Goal: Transaction & Acquisition: Purchase product/service

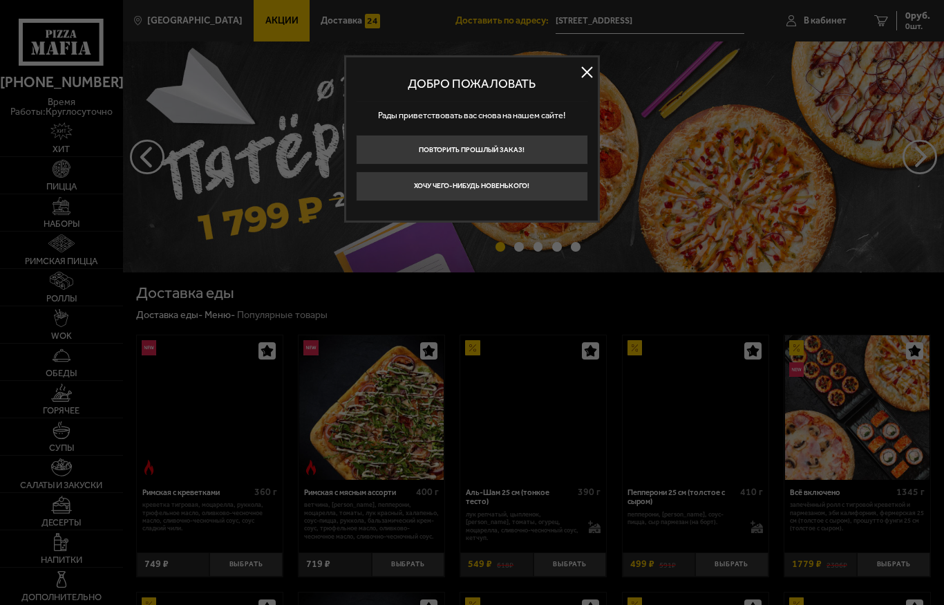
click at [395, 189] on button "Хочу чего-нибудь новенького!" at bounding box center [472, 186] width 232 height 30
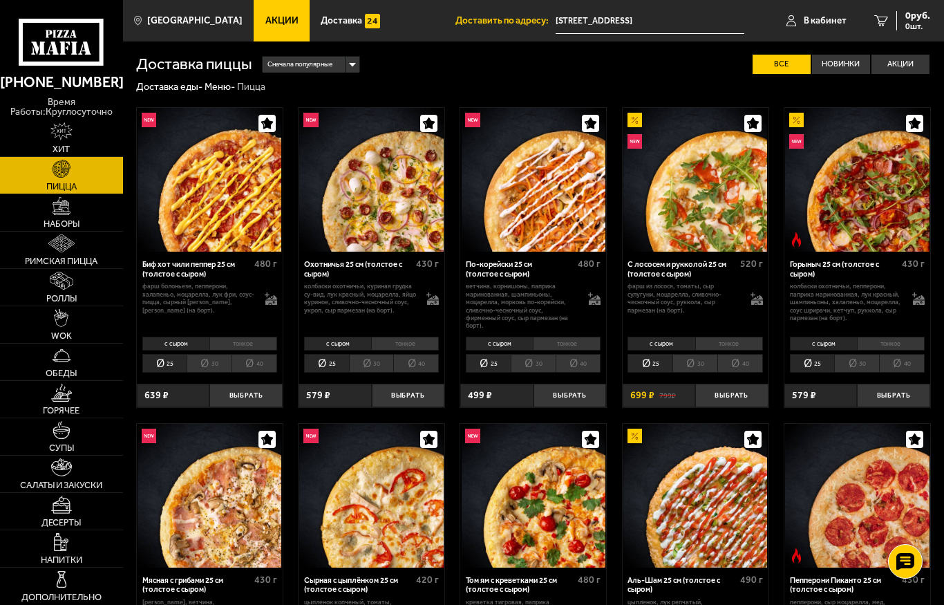
click at [59, 60] on icon at bounding box center [61, 42] width 85 height 47
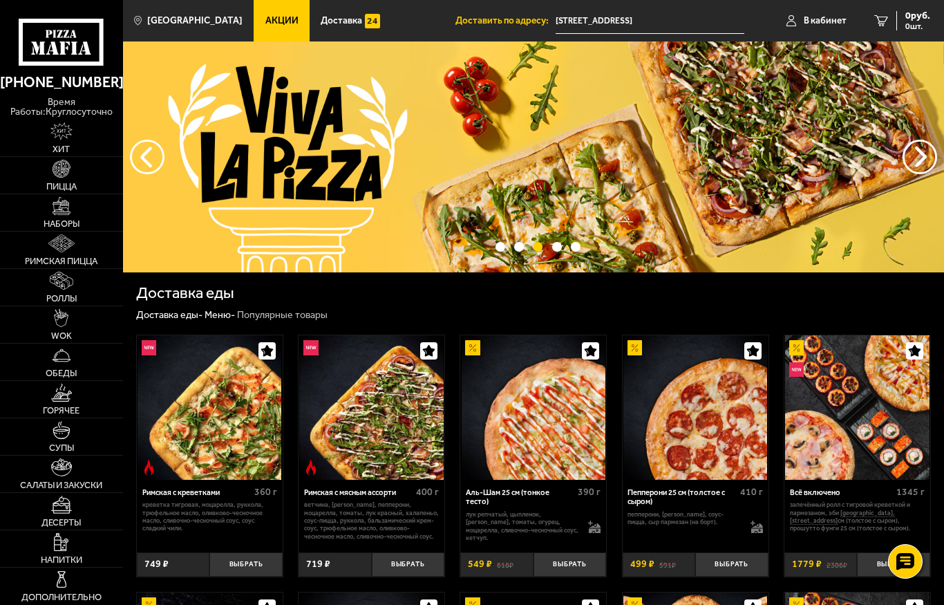
click at [820, 26] on span "В кабинет" at bounding box center [825, 21] width 43 height 10
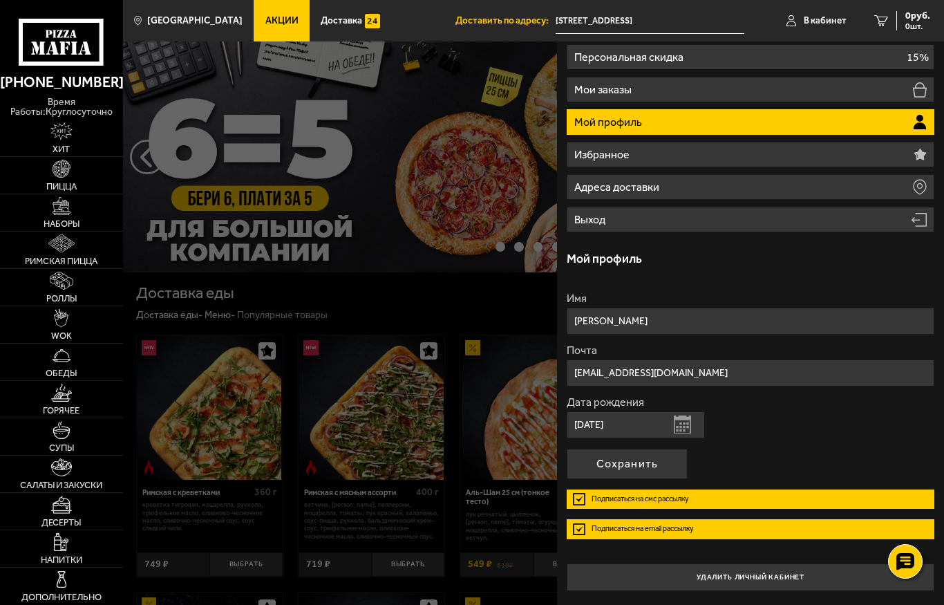
scroll to position [48, 0]
click at [908, 311] on input "[PERSON_NAME]" at bounding box center [751, 321] width 368 height 27
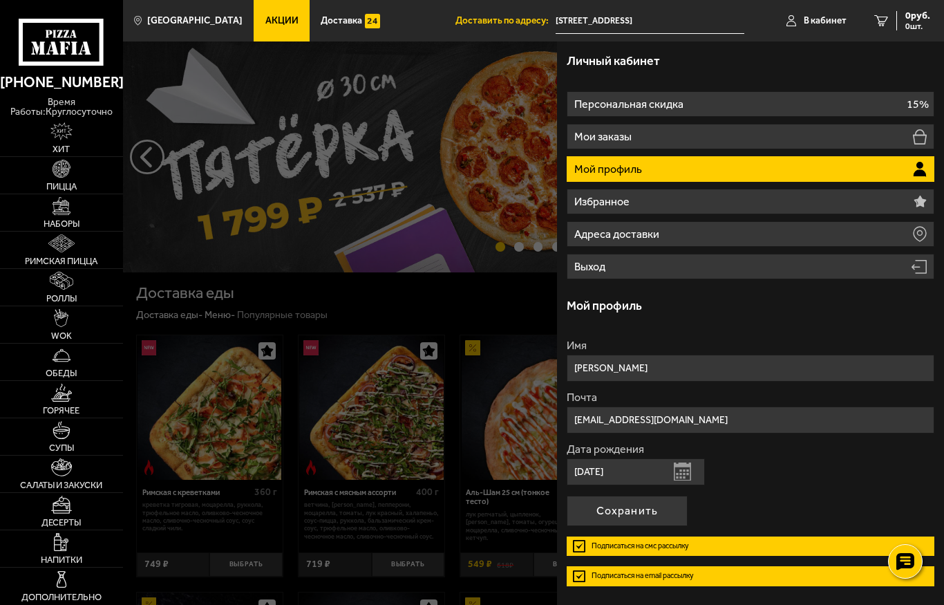
scroll to position [0, 0]
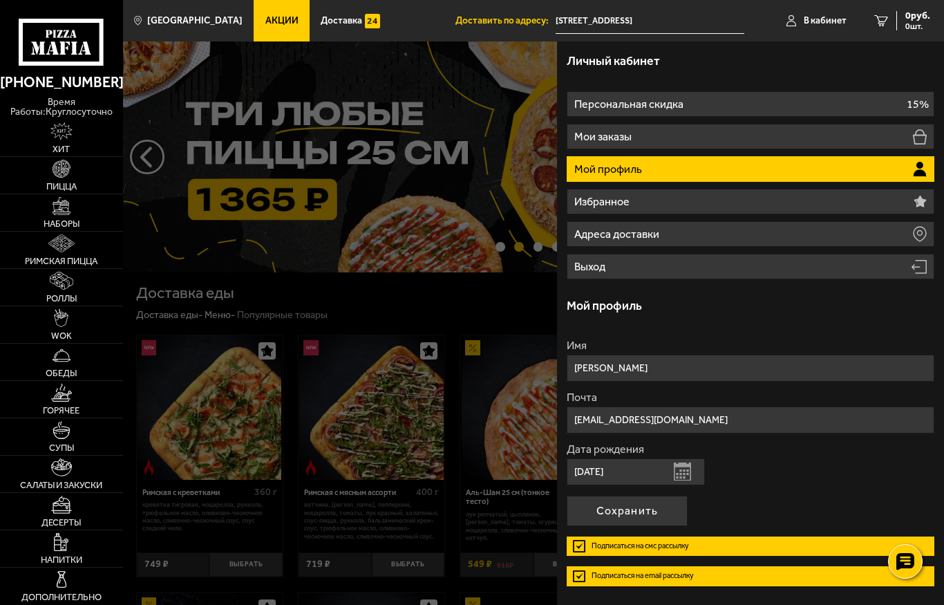
click at [143, 264] on div at bounding box center [595, 343] width 944 height 605
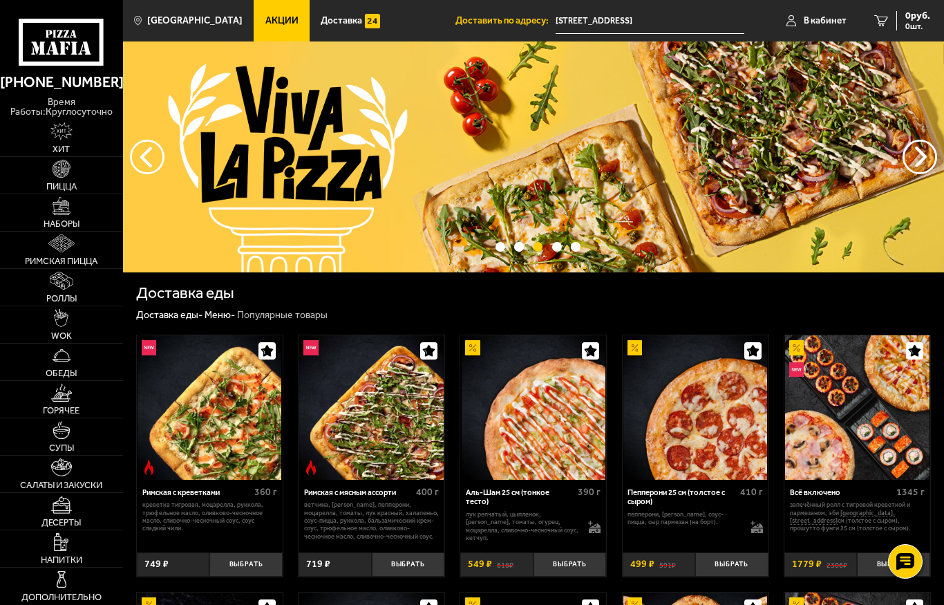
click at [265, 26] on span "Акции" at bounding box center [281, 21] width 33 height 10
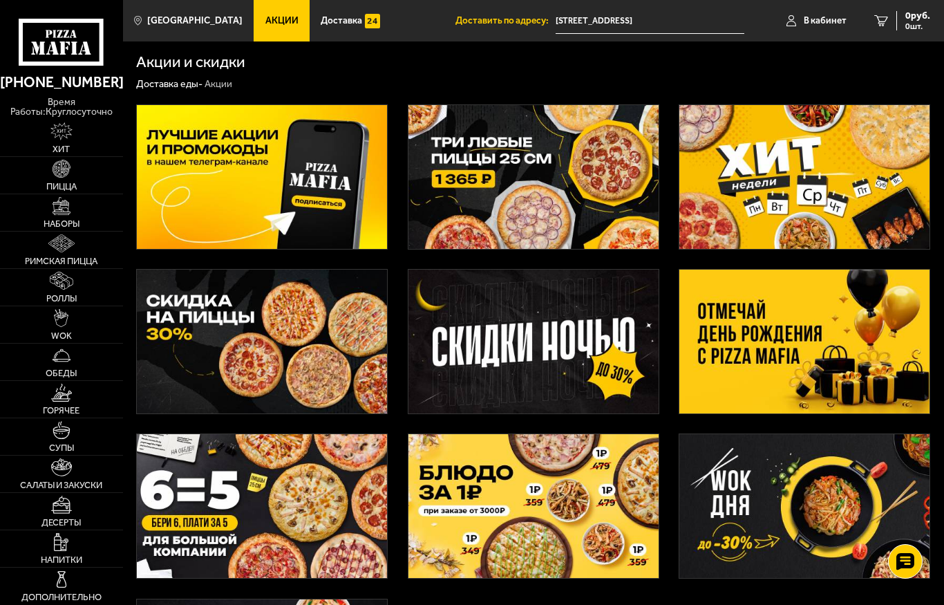
click at [774, 179] on img at bounding box center [805, 177] width 250 height 144
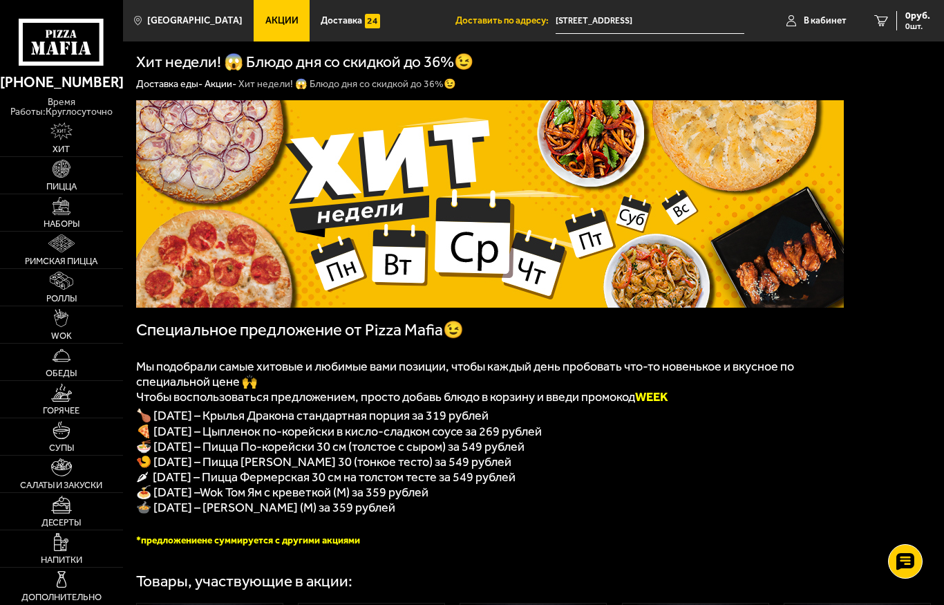
click at [66, 53] on icon at bounding box center [61, 42] width 85 height 47
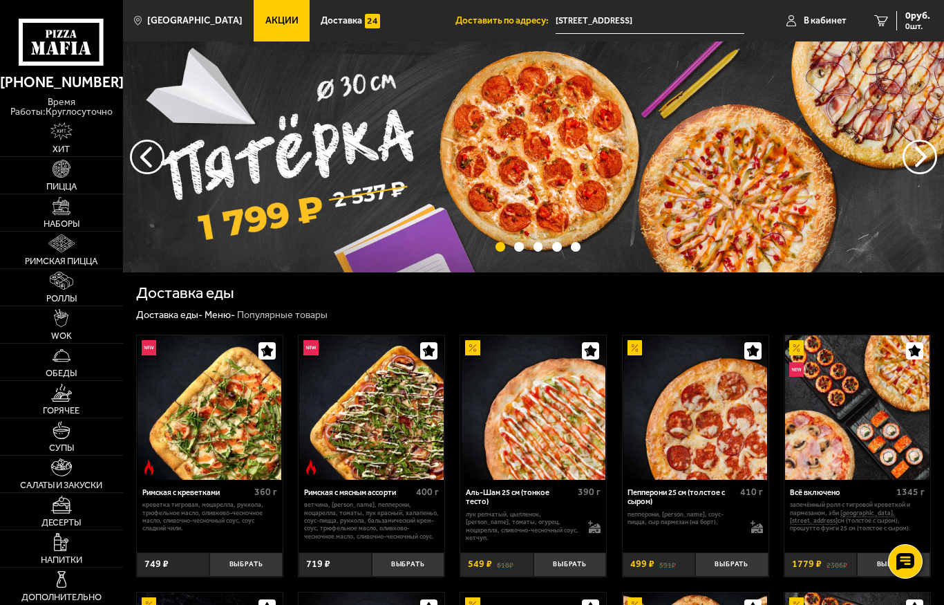
click at [268, 21] on span "Акции" at bounding box center [281, 21] width 33 height 10
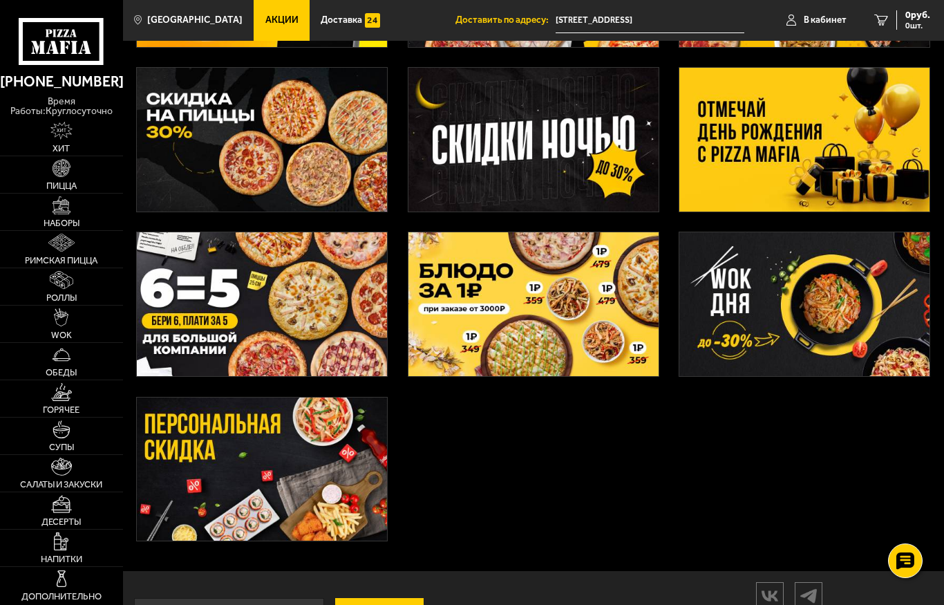
scroll to position [256, 0]
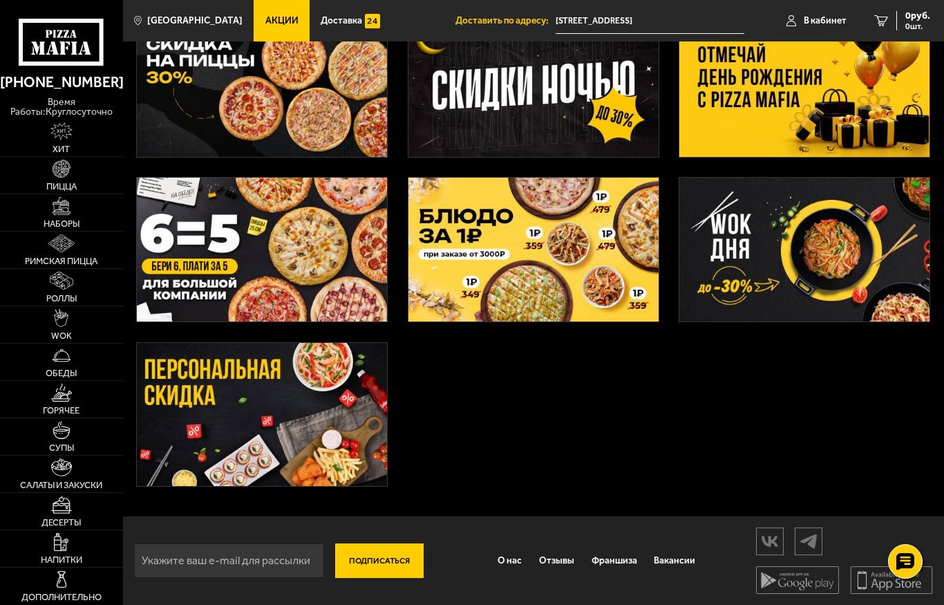
click at [236, 411] on img at bounding box center [262, 415] width 250 height 144
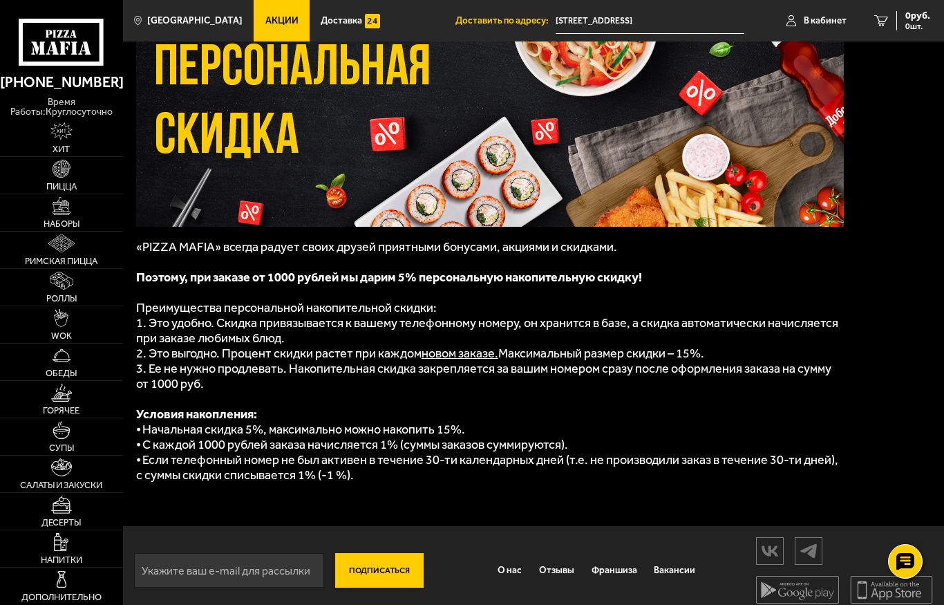
scroll to position [91, 0]
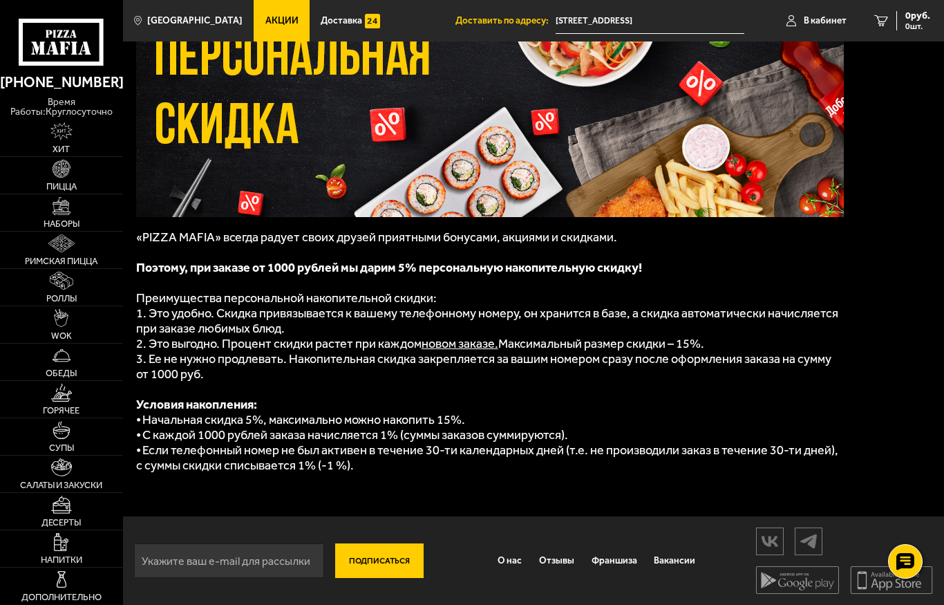
click at [58, 49] on icon at bounding box center [61, 42] width 85 height 47
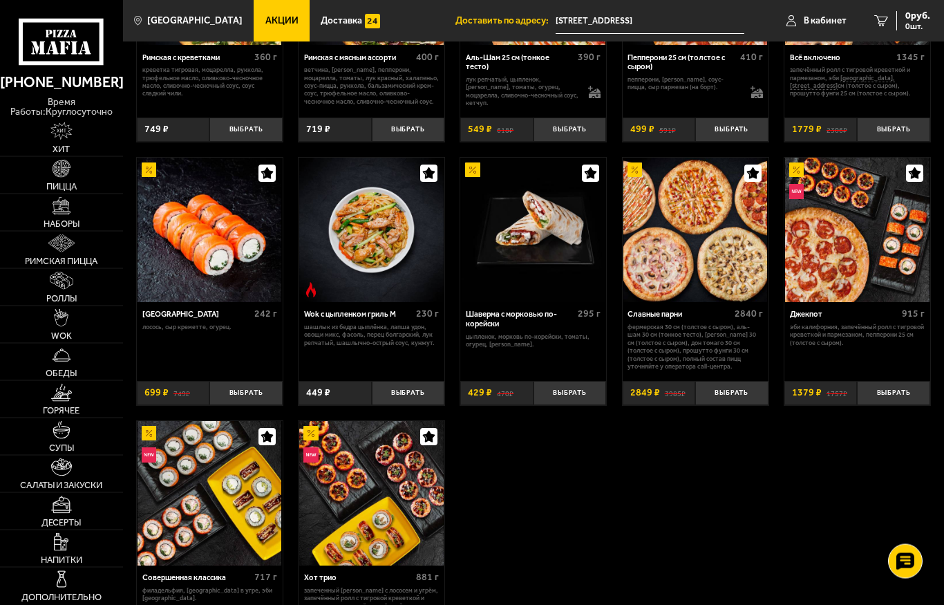
scroll to position [435, 0]
click at [61, 588] on img at bounding box center [62, 579] width 19 height 19
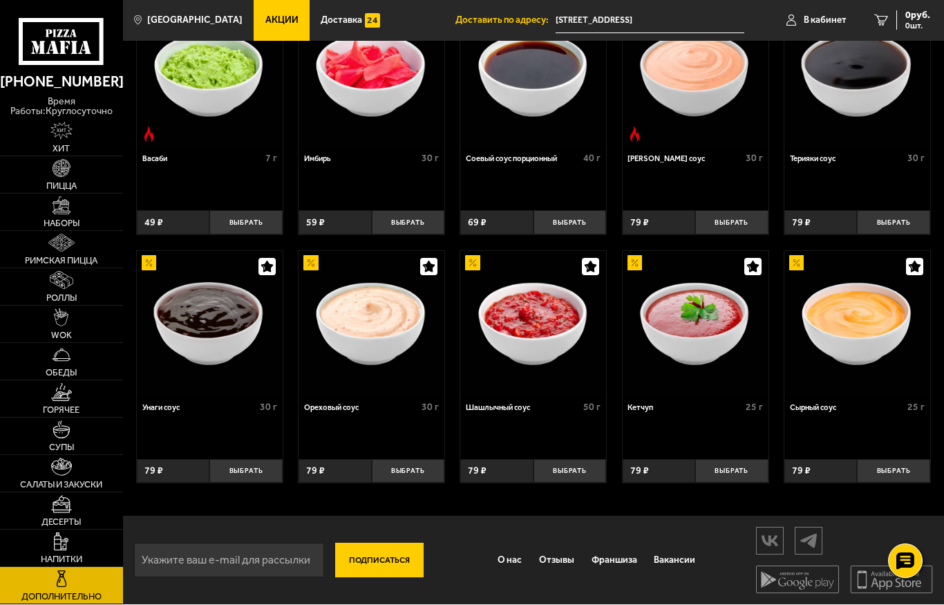
scroll to position [298, 0]
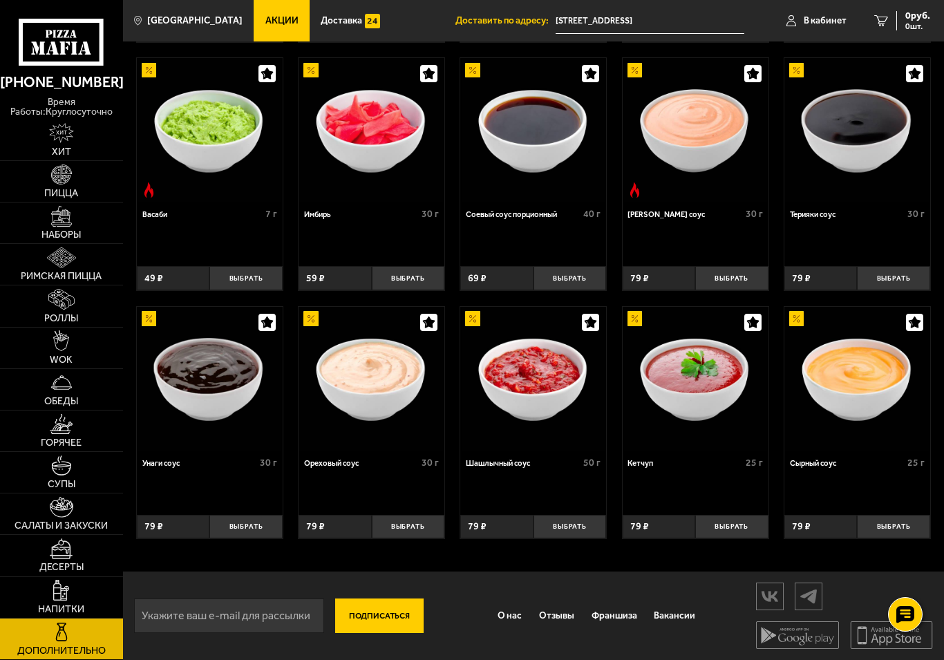
click at [53, 516] on img at bounding box center [62, 507] width 24 height 21
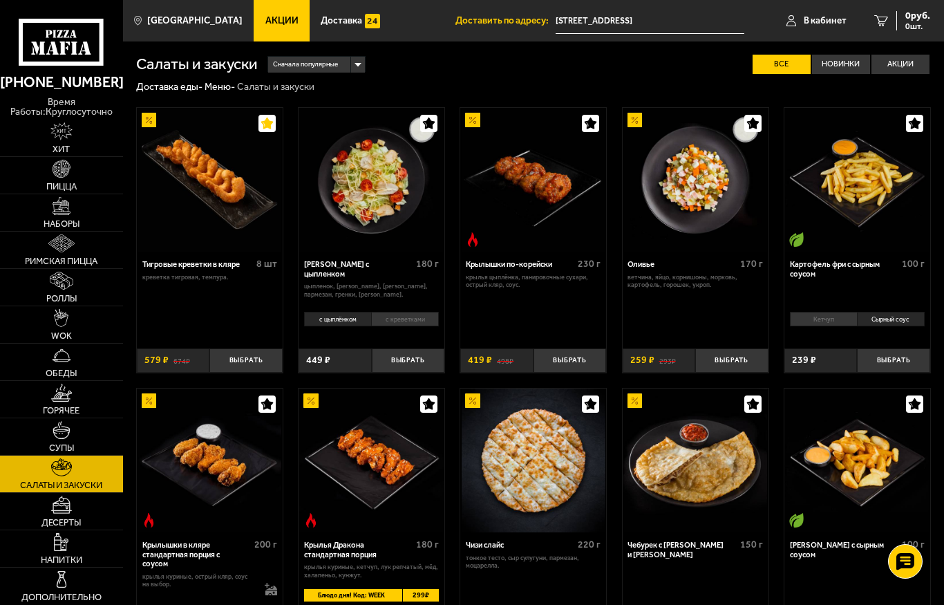
click at [61, 402] on img at bounding box center [61, 393] width 21 height 19
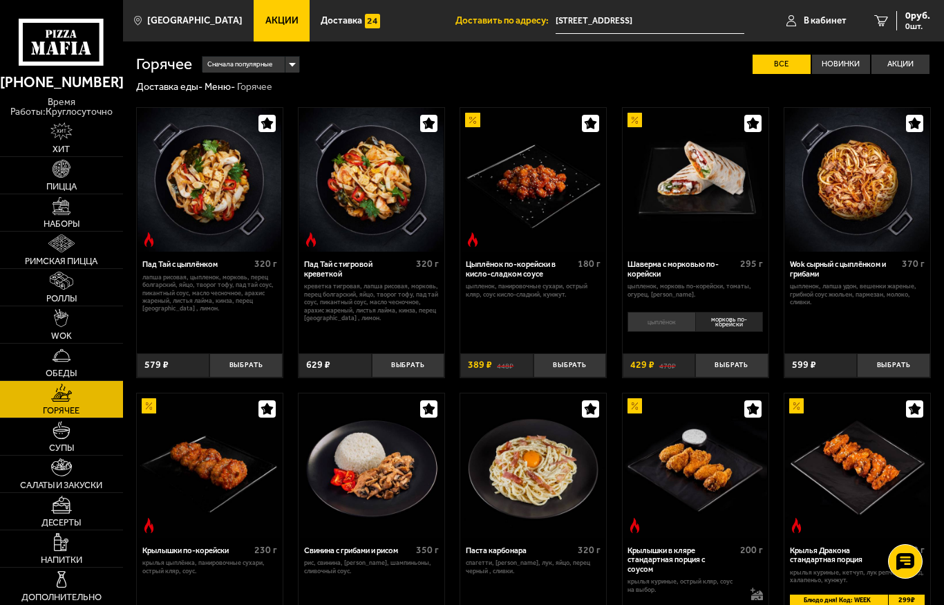
click at [519, 209] on img at bounding box center [534, 180] width 144 height 144
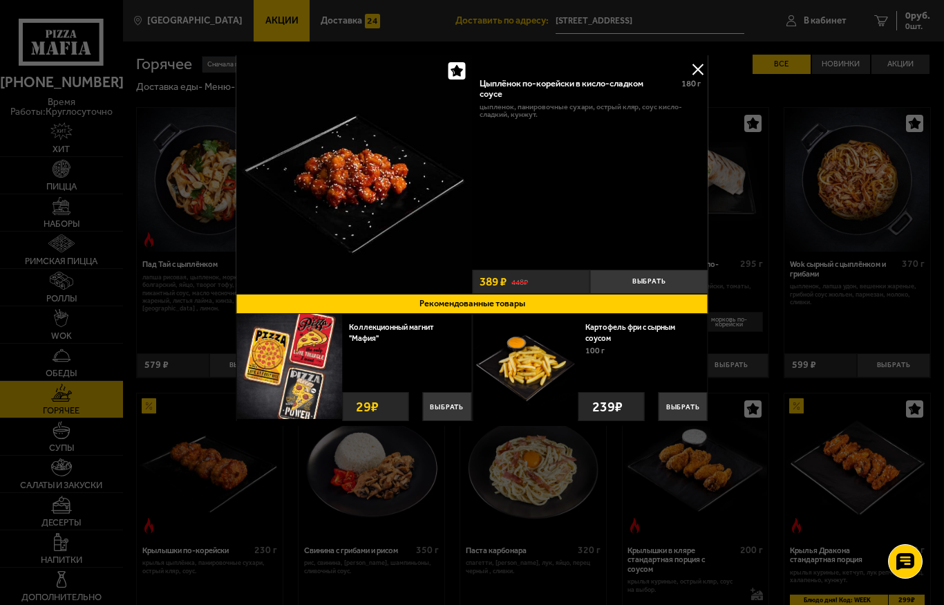
click at [696, 71] on button at bounding box center [698, 69] width 21 height 21
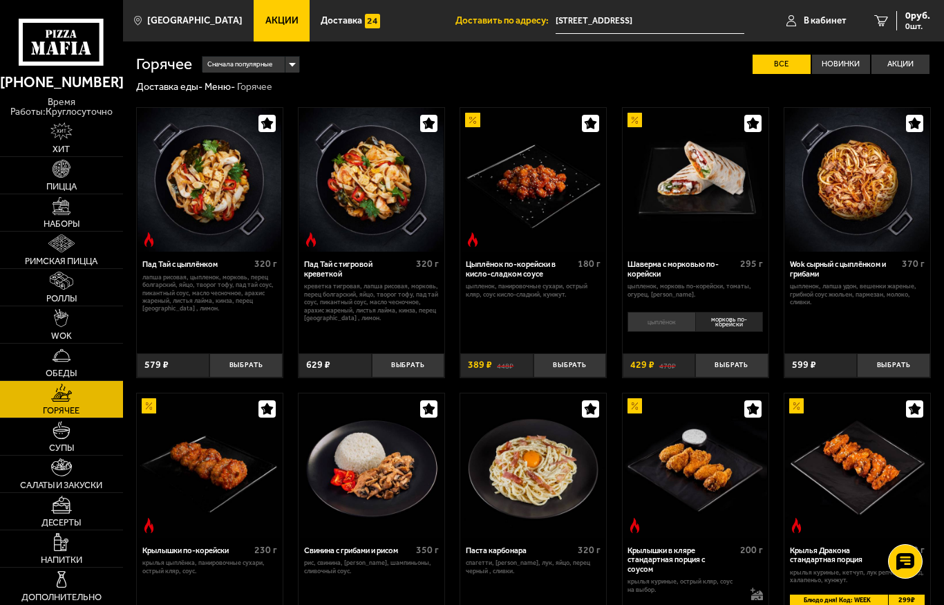
click at [55, 443] on span "Супы" at bounding box center [61, 447] width 25 height 9
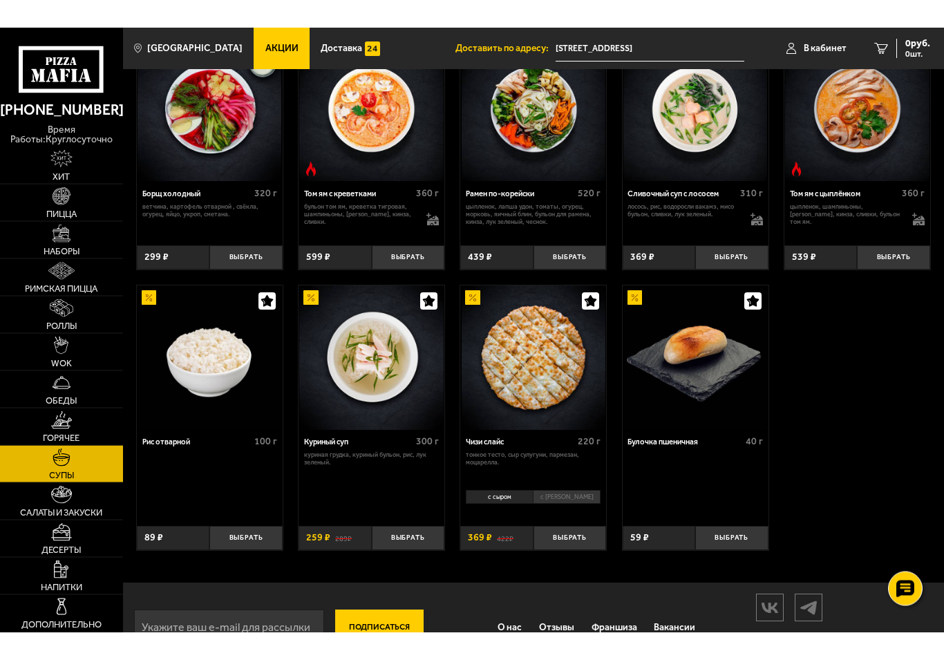
scroll to position [157, 0]
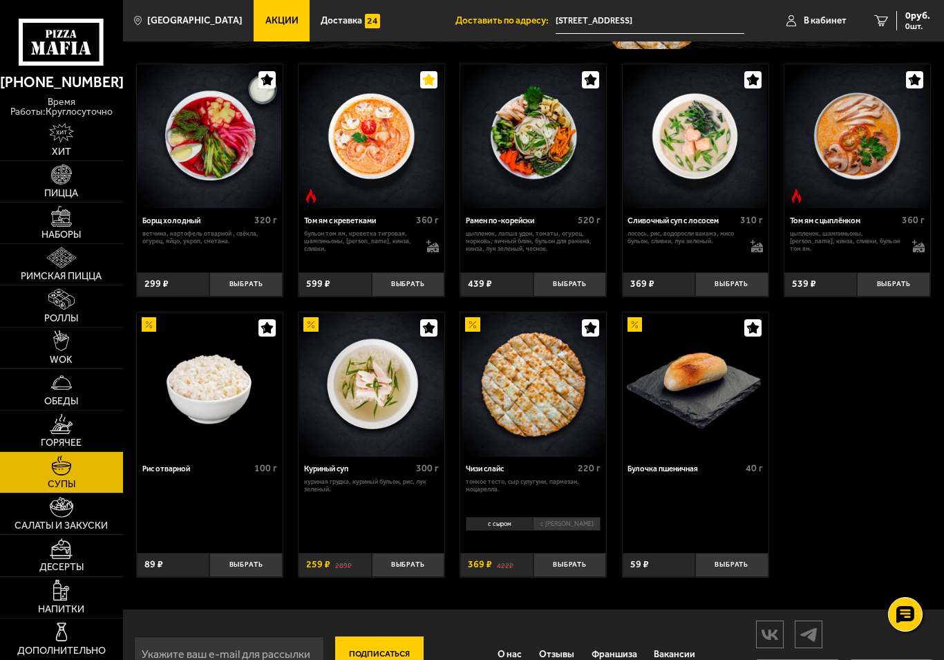
click at [53, 433] on img at bounding box center [61, 424] width 23 height 21
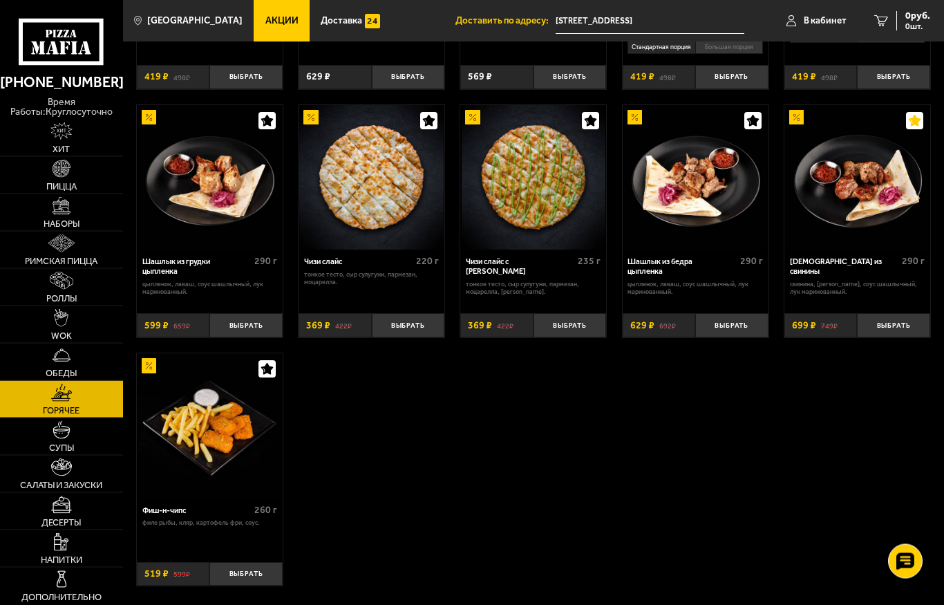
scroll to position [576, 0]
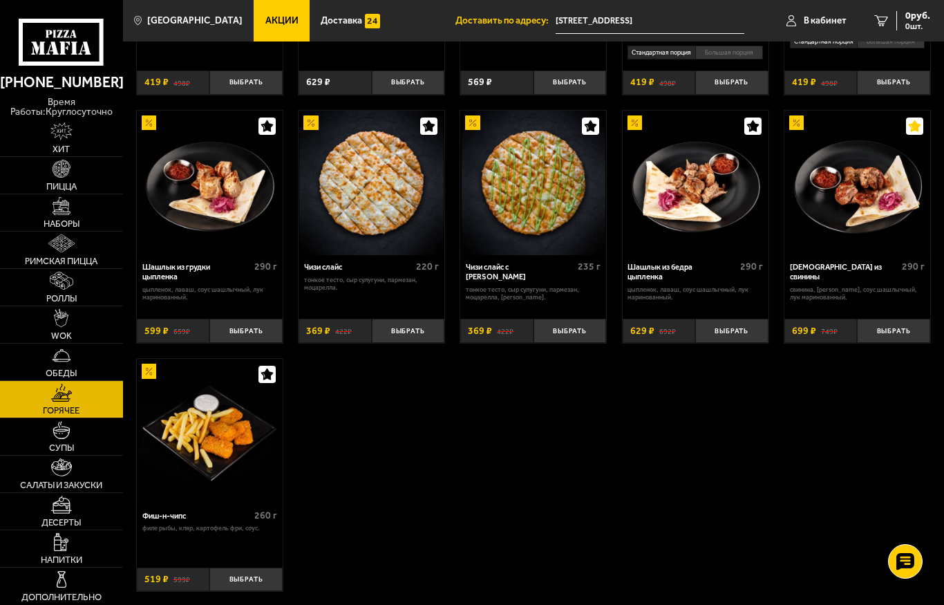
click at [861, 187] on img at bounding box center [857, 183] width 144 height 144
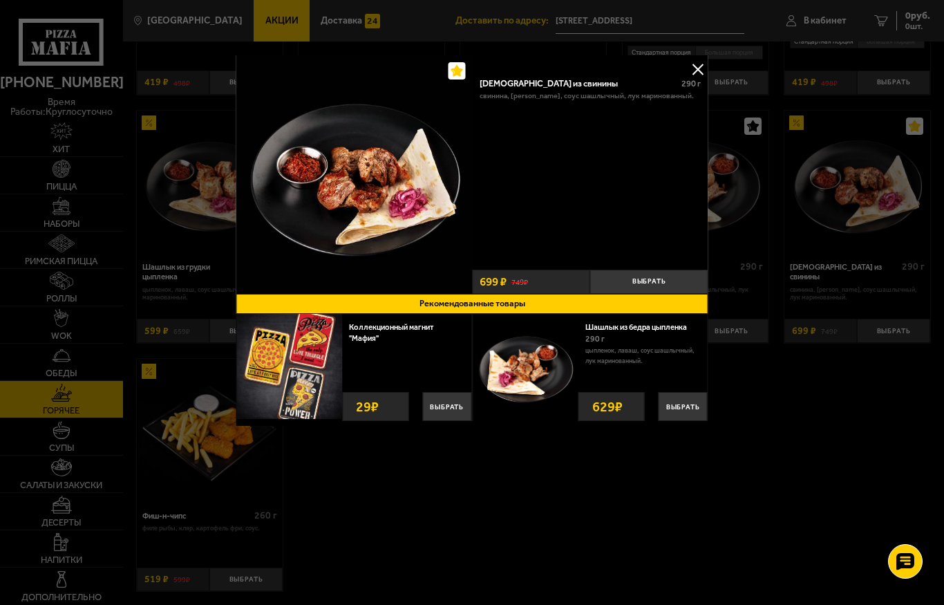
click at [651, 279] on button "Выбрать" at bounding box center [649, 282] width 118 height 24
click at [698, 71] on button at bounding box center [698, 69] width 21 height 21
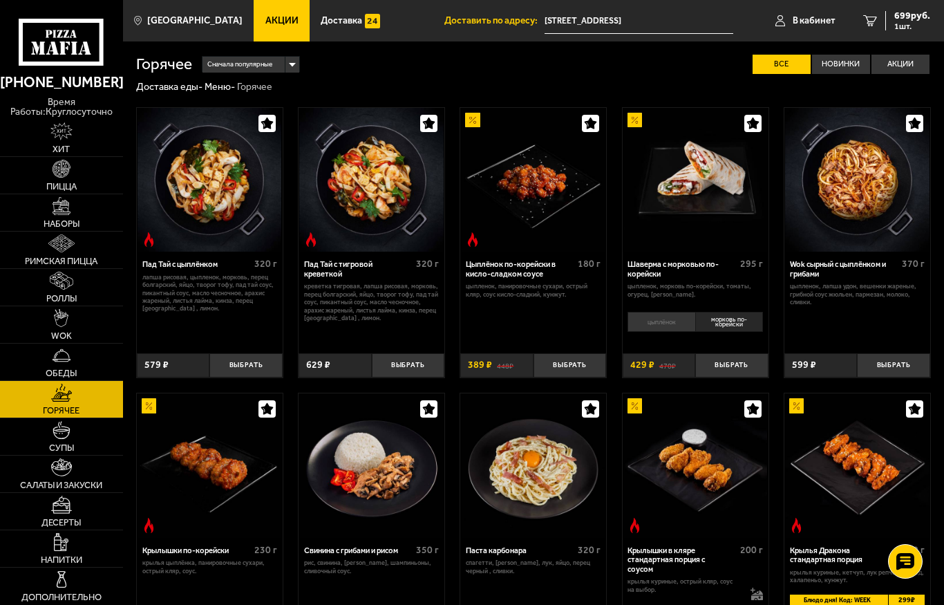
click at [527, 184] on img at bounding box center [534, 180] width 144 height 144
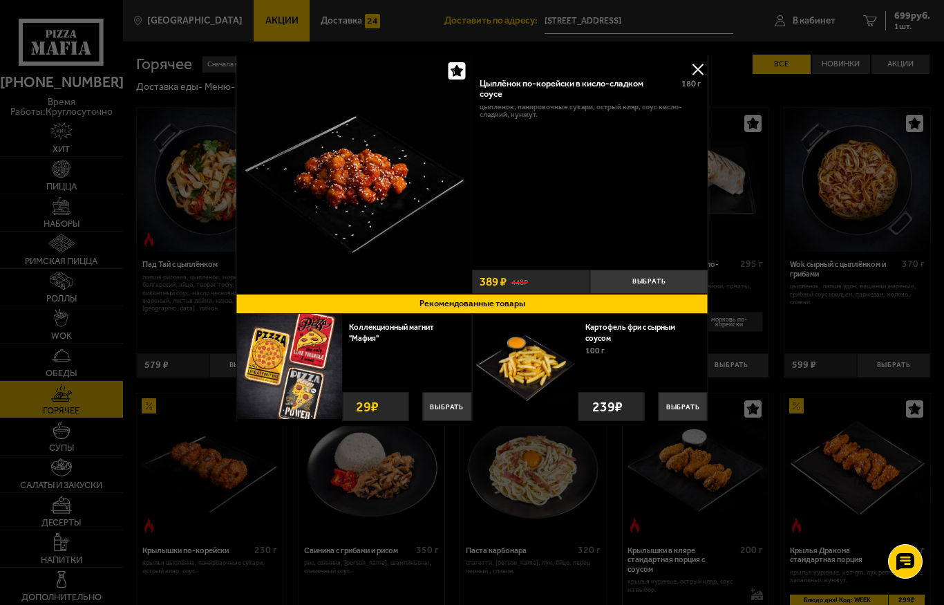
click at [657, 274] on button "Выбрать" at bounding box center [649, 282] width 118 height 24
click at [691, 68] on button at bounding box center [698, 69] width 21 height 21
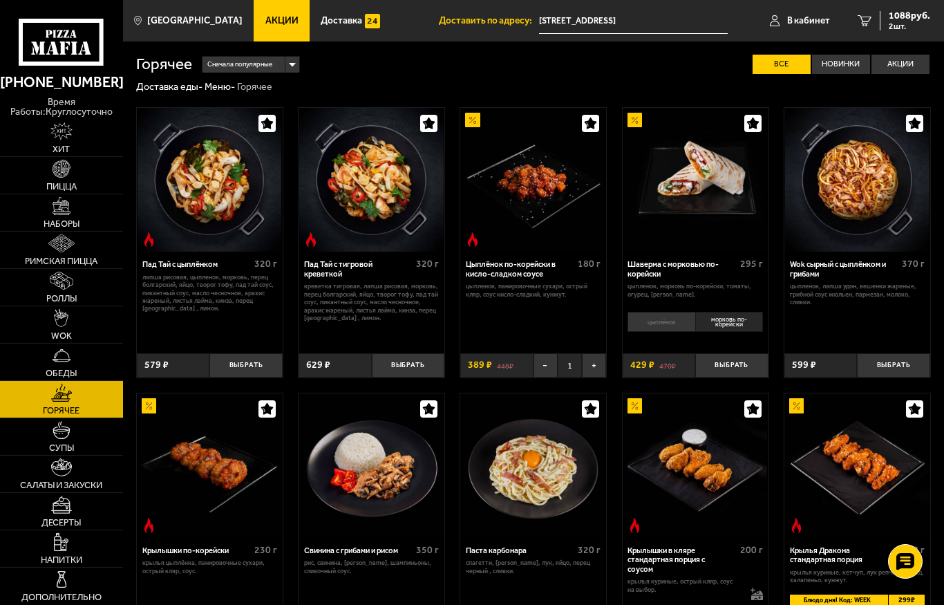
click at [54, 446] on span "Супы" at bounding box center [61, 447] width 25 height 9
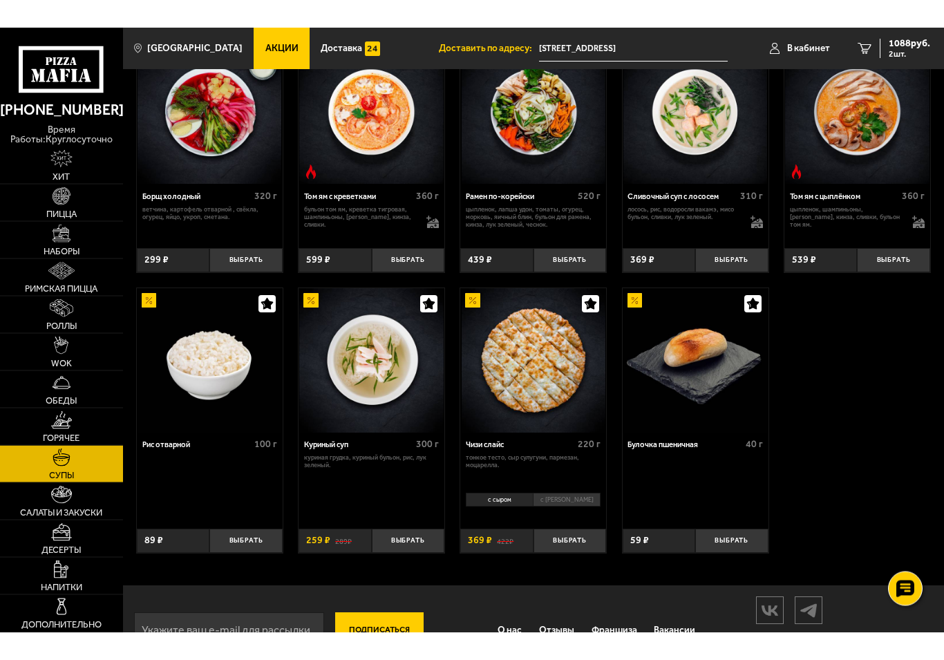
scroll to position [154, 0]
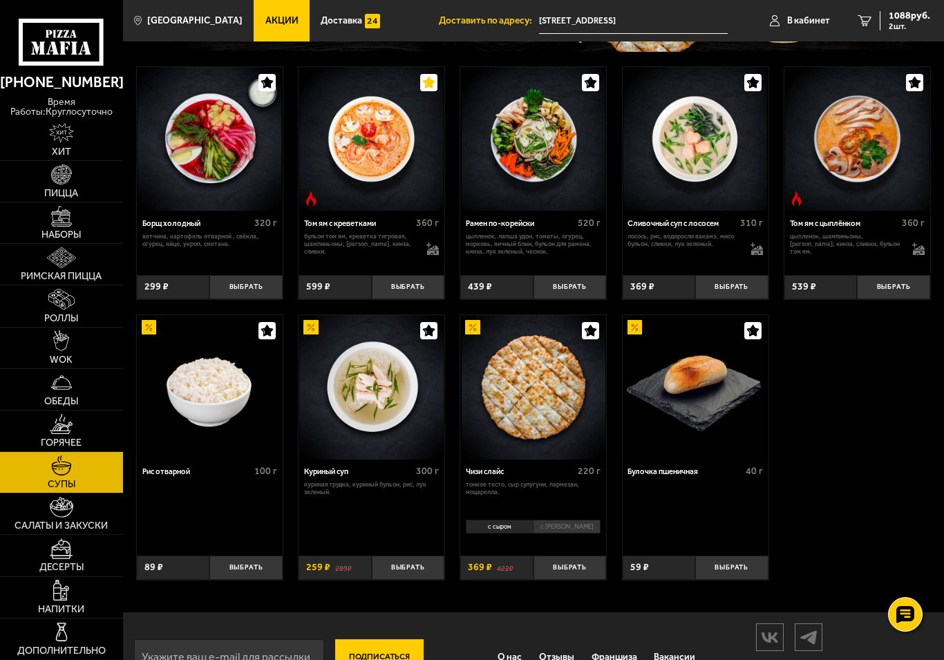
click at [572, 528] on li "с [PERSON_NAME]" at bounding box center [567, 527] width 68 height 15
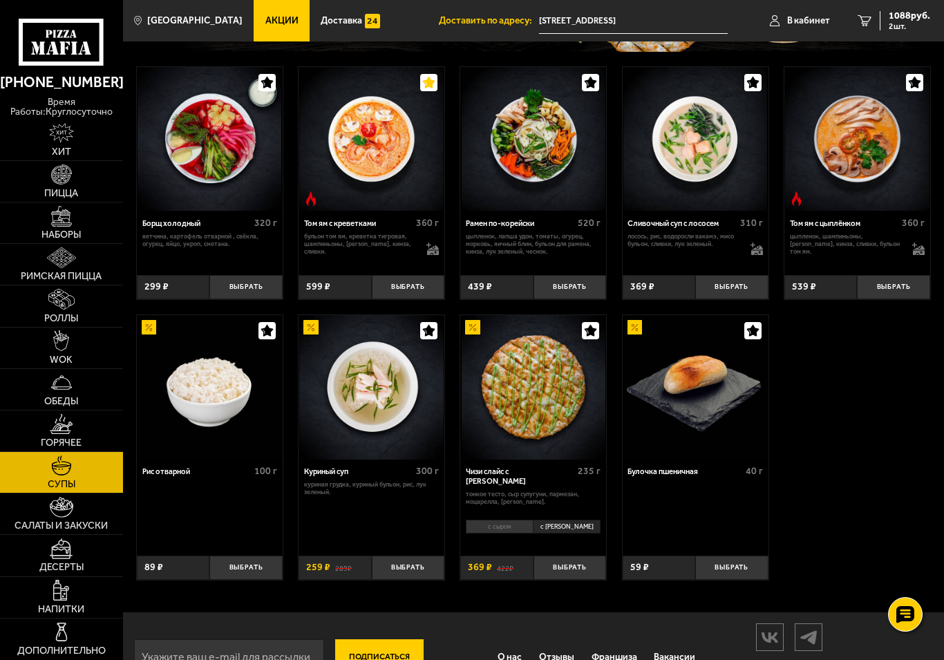
click at [503, 530] on li "с сыром" at bounding box center [499, 527] width 67 height 15
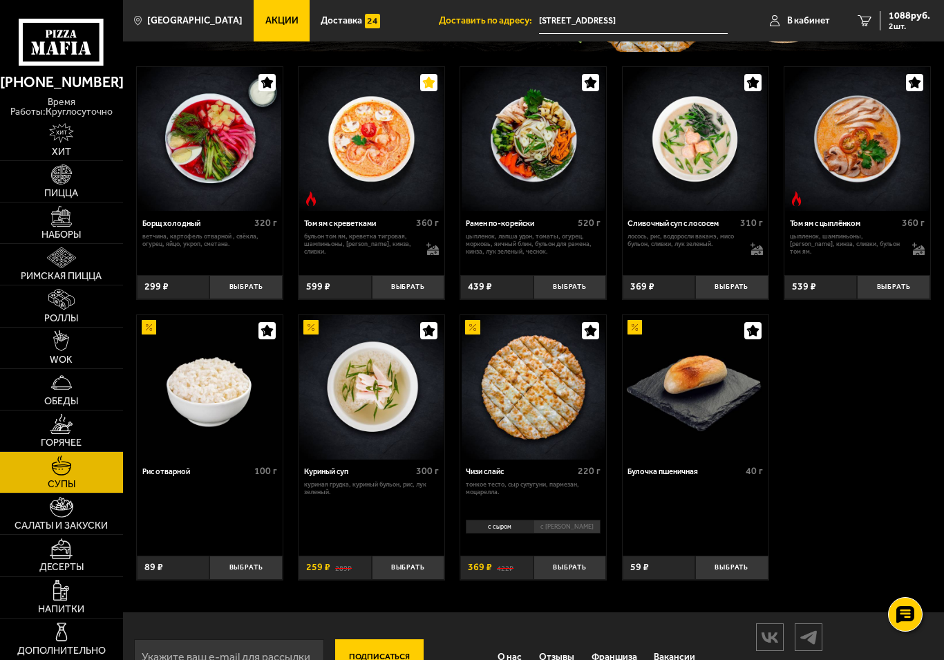
click at [205, 156] on img at bounding box center [210, 139] width 144 height 144
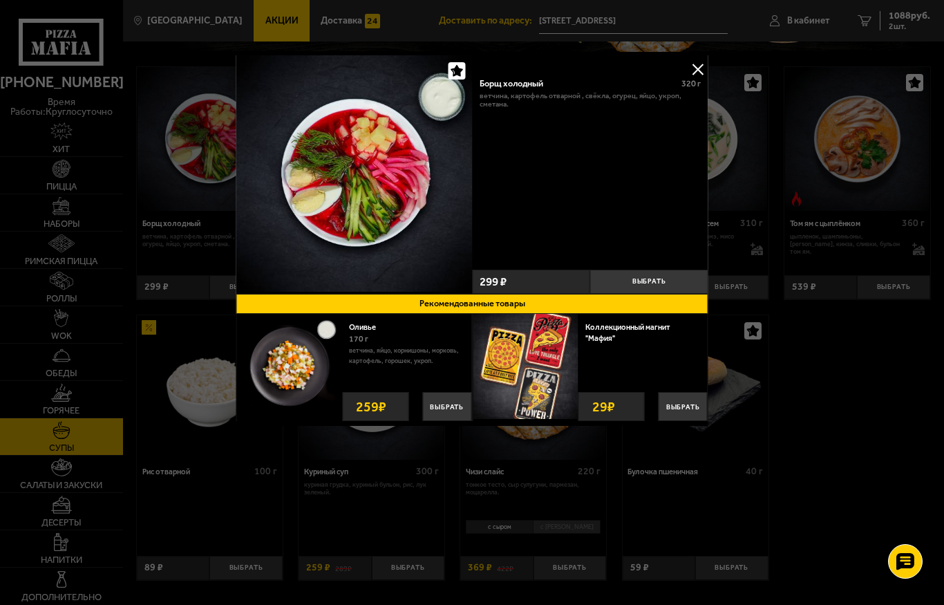
click at [648, 281] on button "Выбрать" at bounding box center [649, 282] width 118 height 24
click at [698, 66] on button at bounding box center [698, 69] width 21 height 21
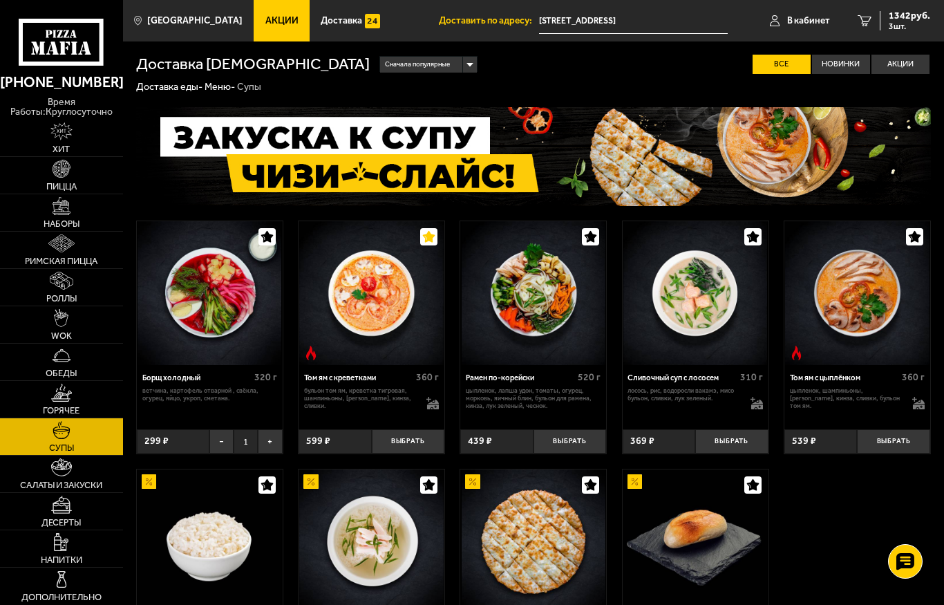
click at [62, 469] on img at bounding box center [61, 467] width 21 height 19
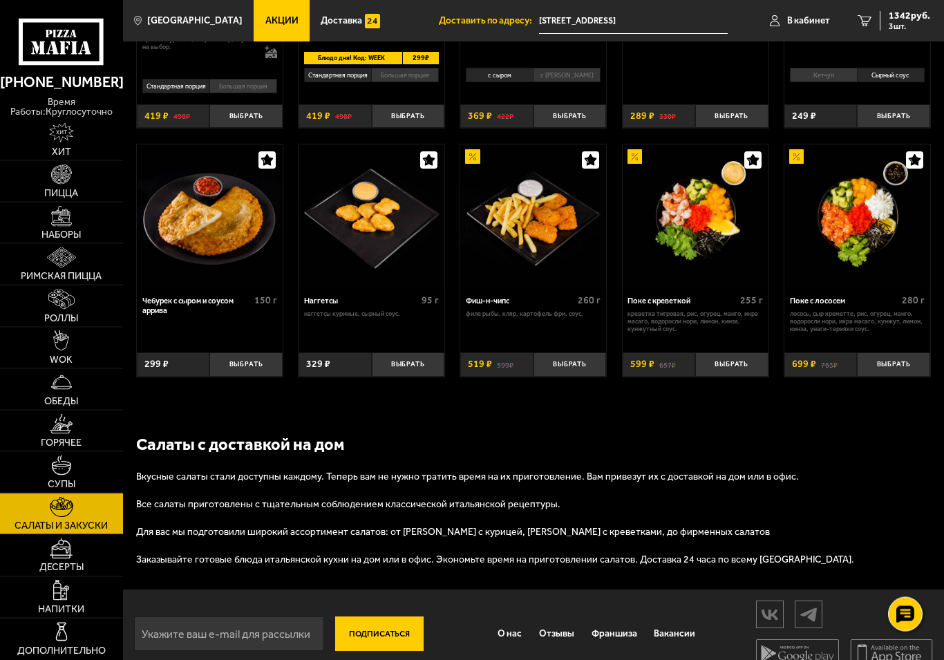
scroll to position [538, 0]
click at [686, 226] on img at bounding box center [696, 216] width 144 height 144
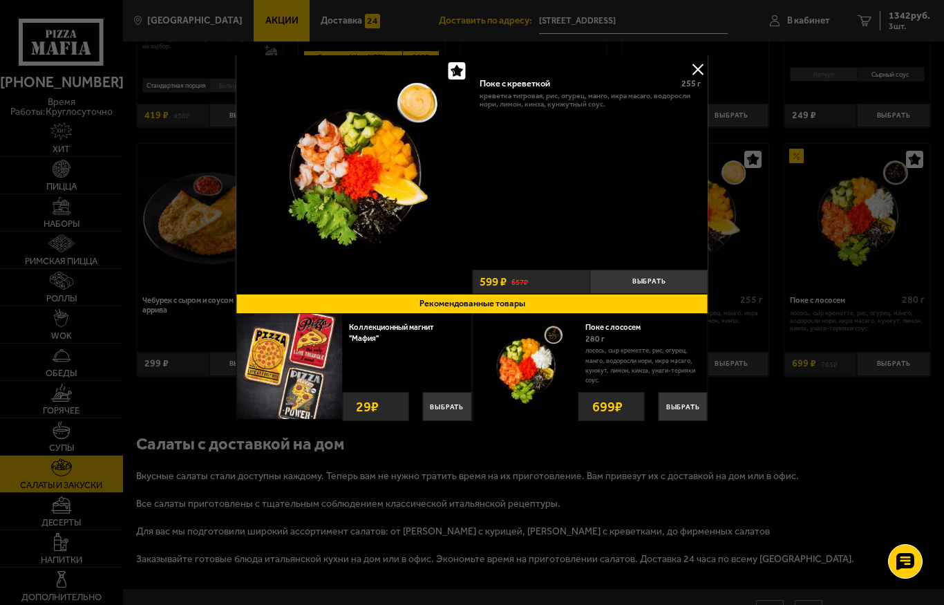
click at [648, 281] on button "Выбрать" at bounding box center [649, 282] width 118 height 24
click at [700, 75] on button at bounding box center [698, 69] width 21 height 21
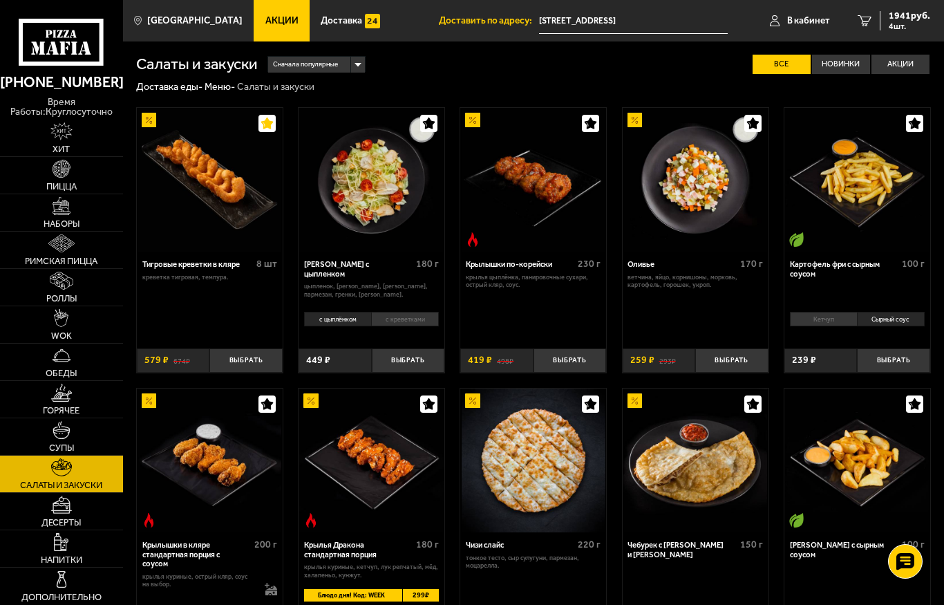
click at [908, 22] on span "4 шт." at bounding box center [909, 26] width 41 height 8
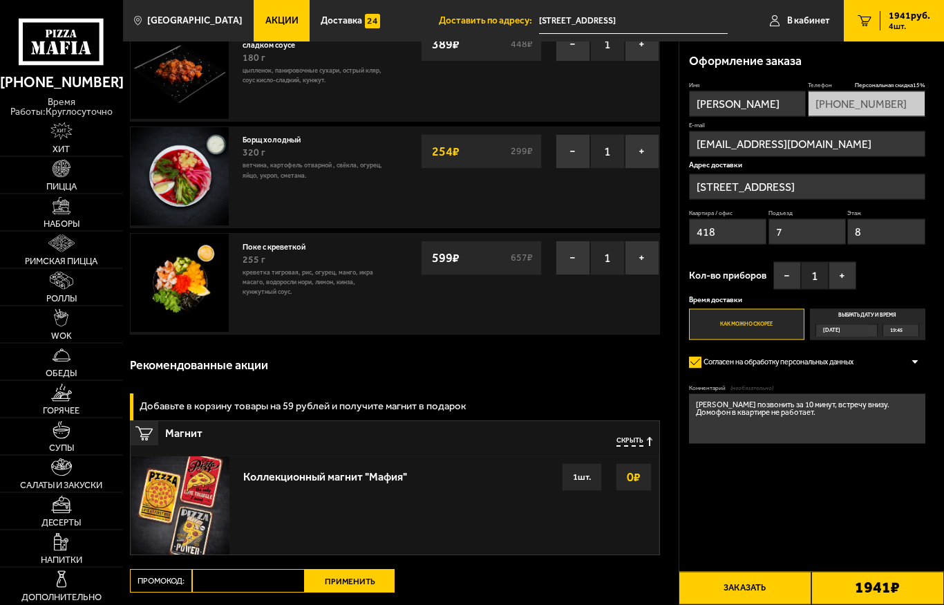
scroll to position [140, 0]
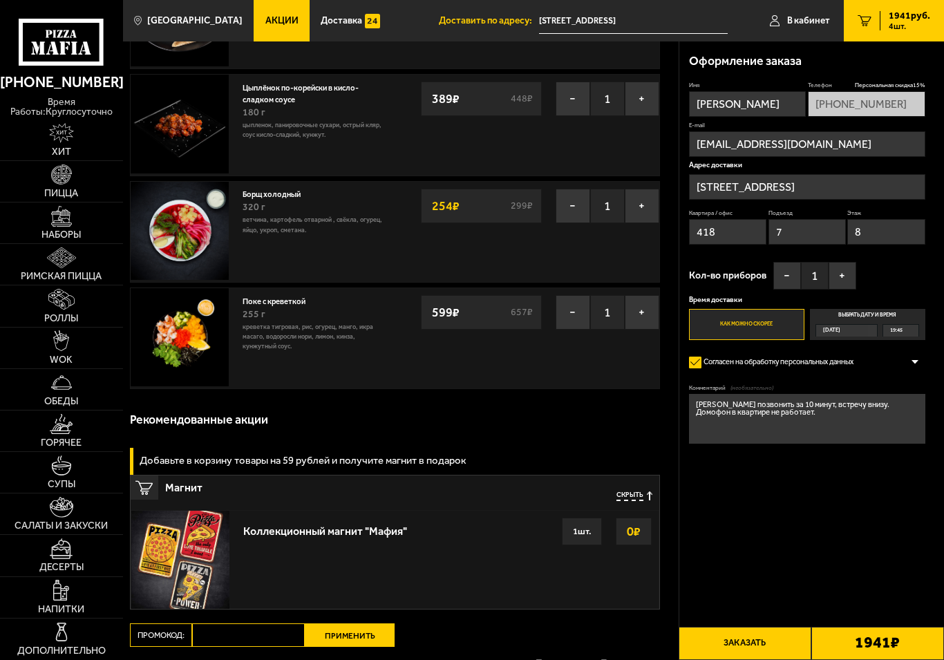
click at [574, 206] on button "−" at bounding box center [573, 206] width 35 height 35
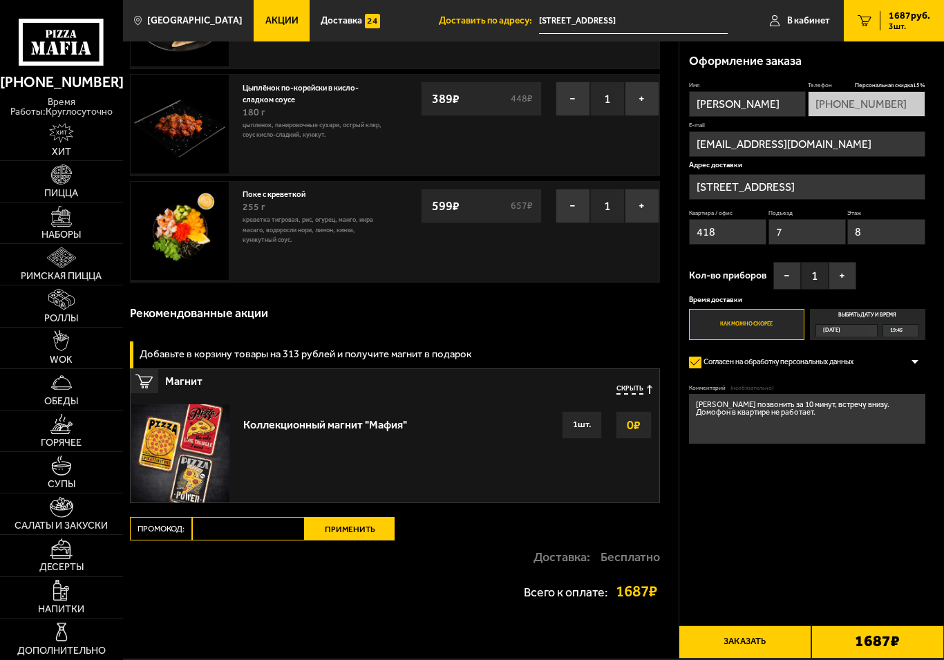
click at [61, 471] on img at bounding box center [61, 466] width 21 height 21
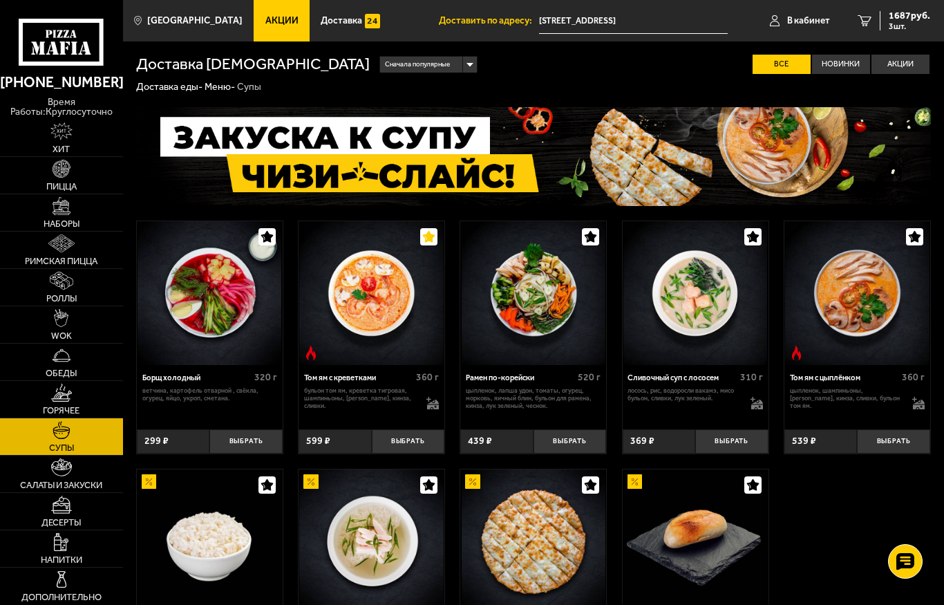
click at [358, 310] on img at bounding box center [371, 293] width 144 height 144
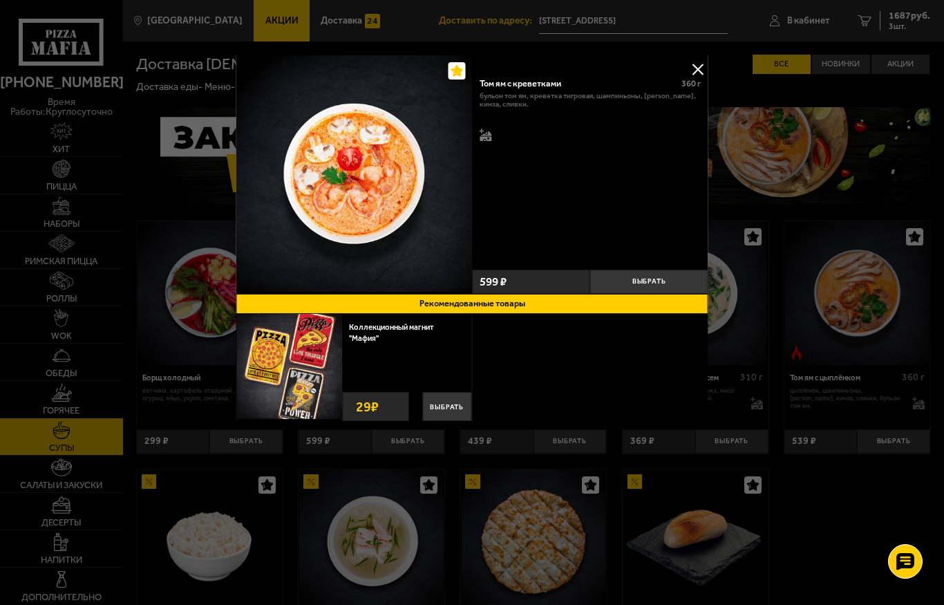
click at [653, 279] on button "Выбрать" at bounding box center [649, 282] width 118 height 24
click at [698, 72] on button at bounding box center [698, 69] width 21 height 21
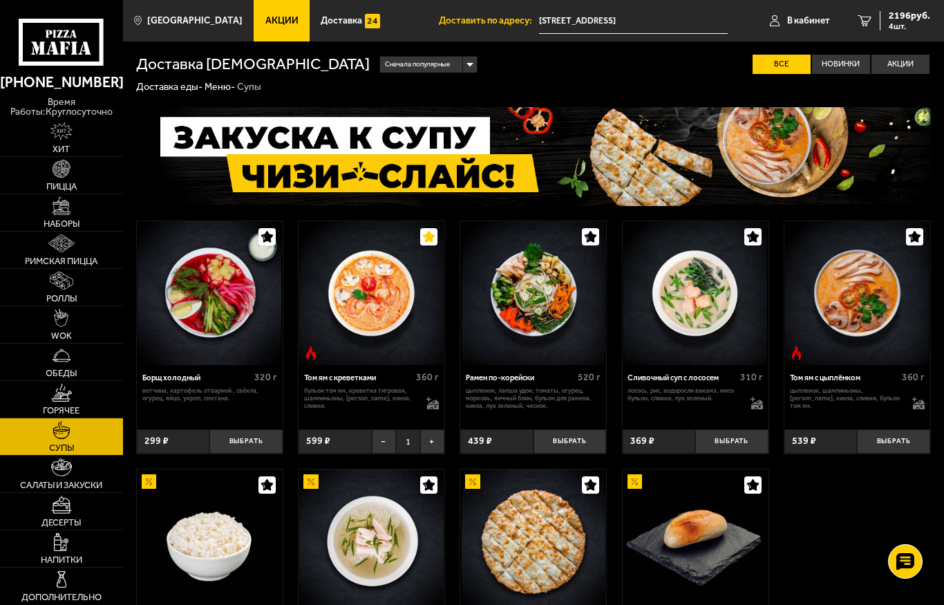
click at [910, 8] on link "4 2196 руб. 4 шт." at bounding box center [894, 20] width 100 height 41
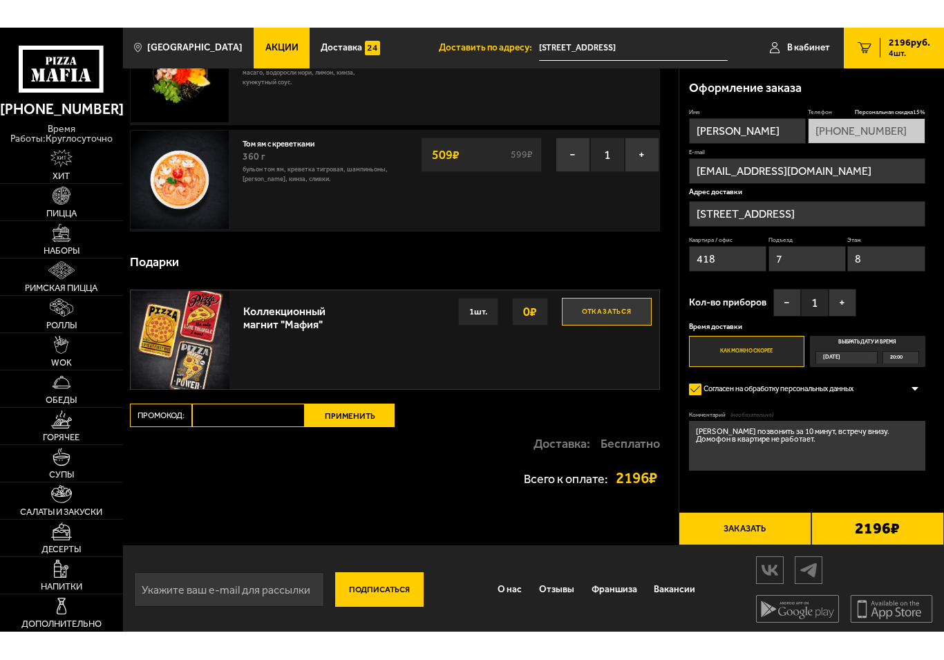
scroll to position [270, 0]
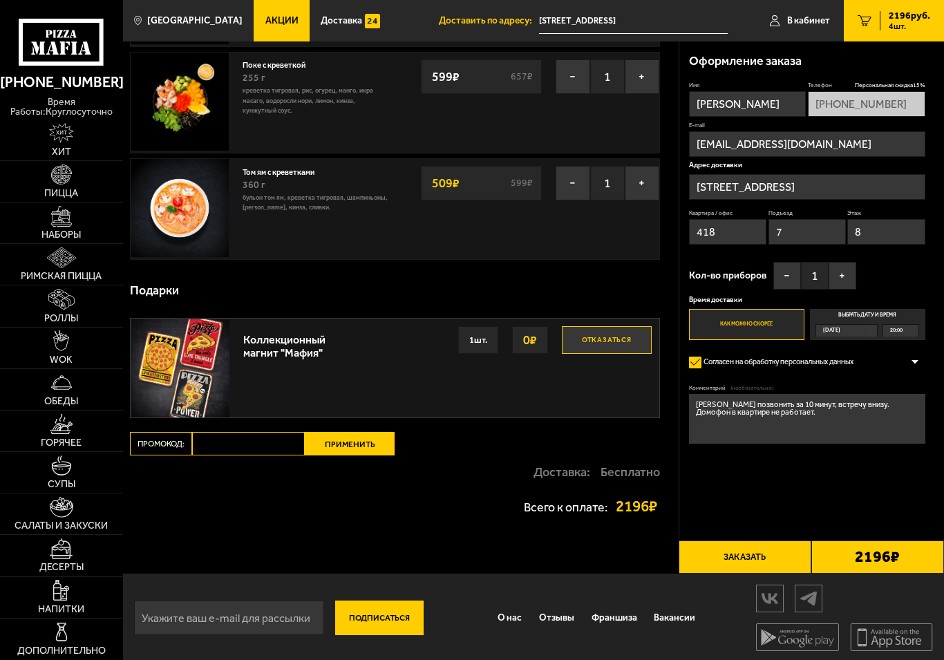
click at [265, 23] on span "Акции" at bounding box center [281, 21] width 33 height 10
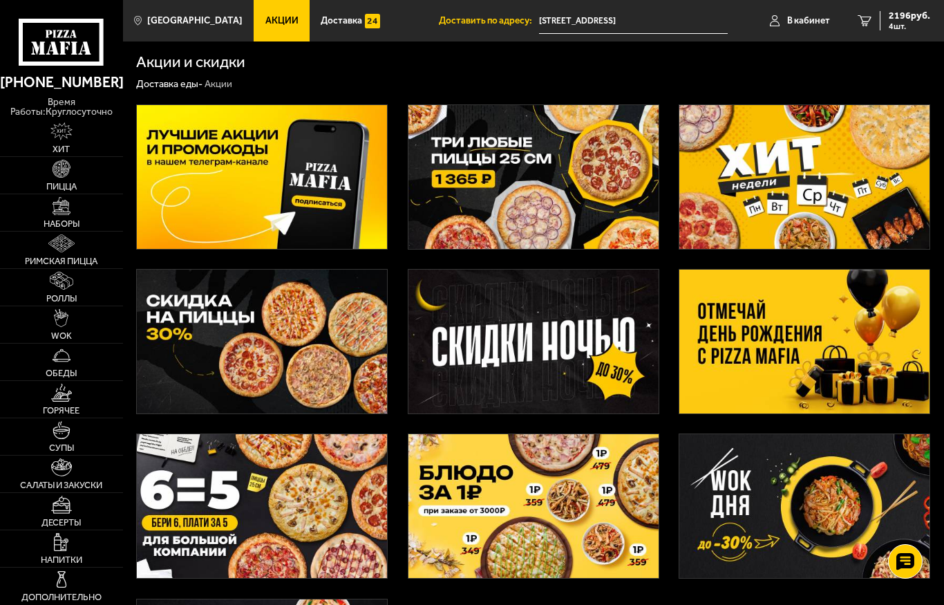
click at [750, 178] on img at bounding box center [805, 177] width 250 height 144
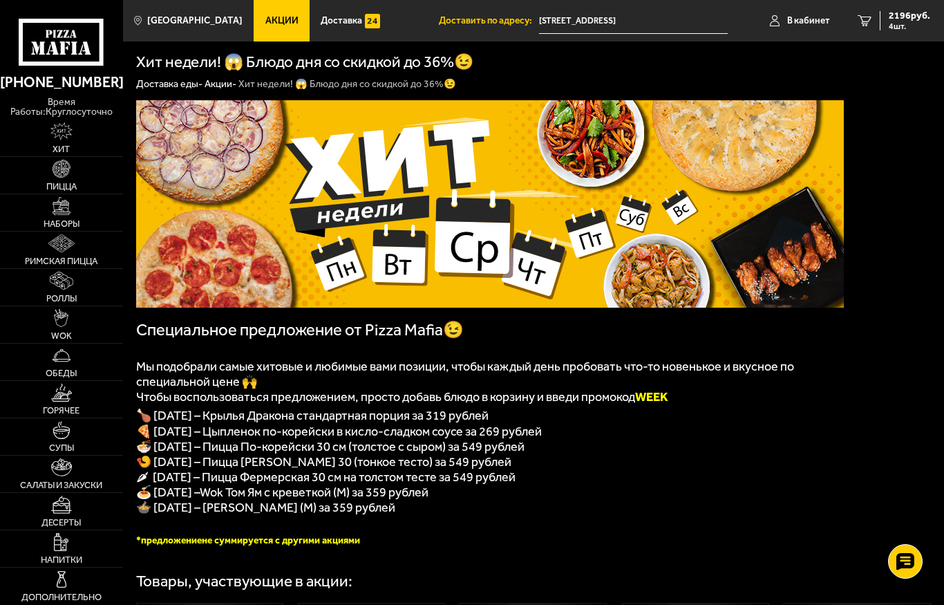
click at [907, 25] on span "4 шт." at bounding box center [909, 26] width 41 height 8
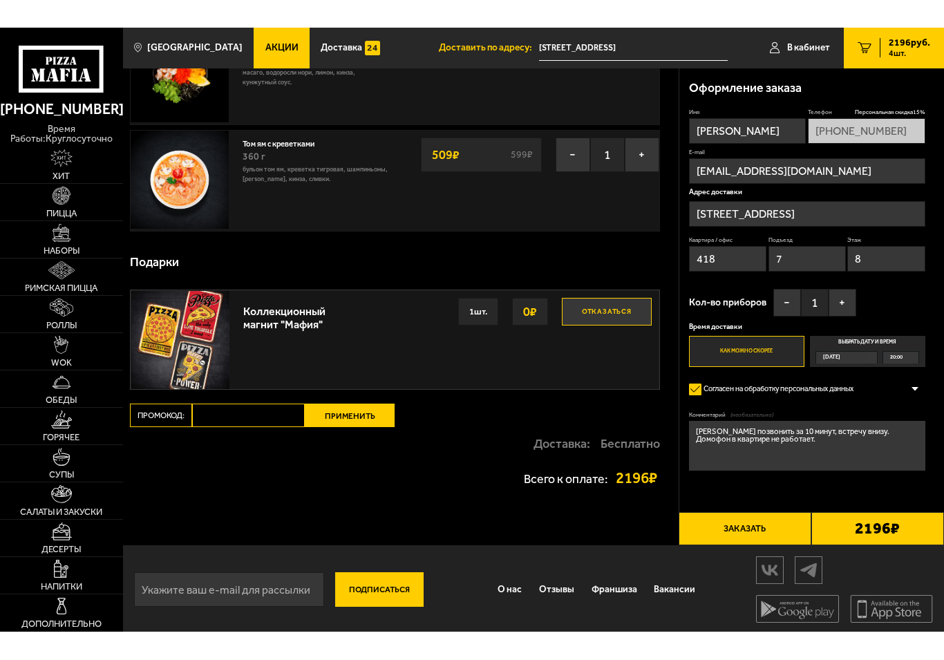
scroll to position [270, 0]
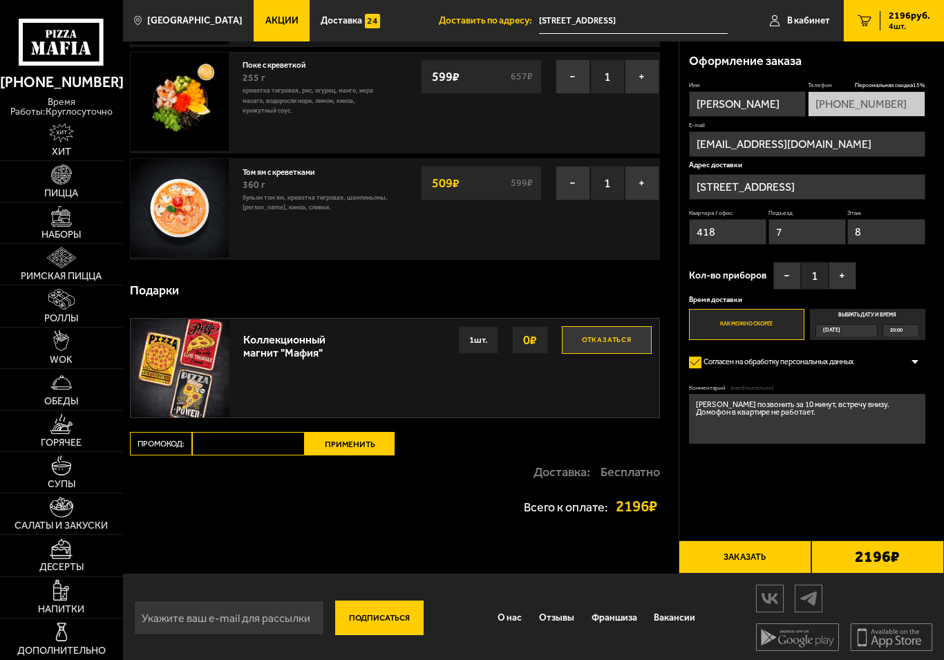
click at [238, 447] on input "Промокод:" at bounding box center [248, 444] width 113 height 24
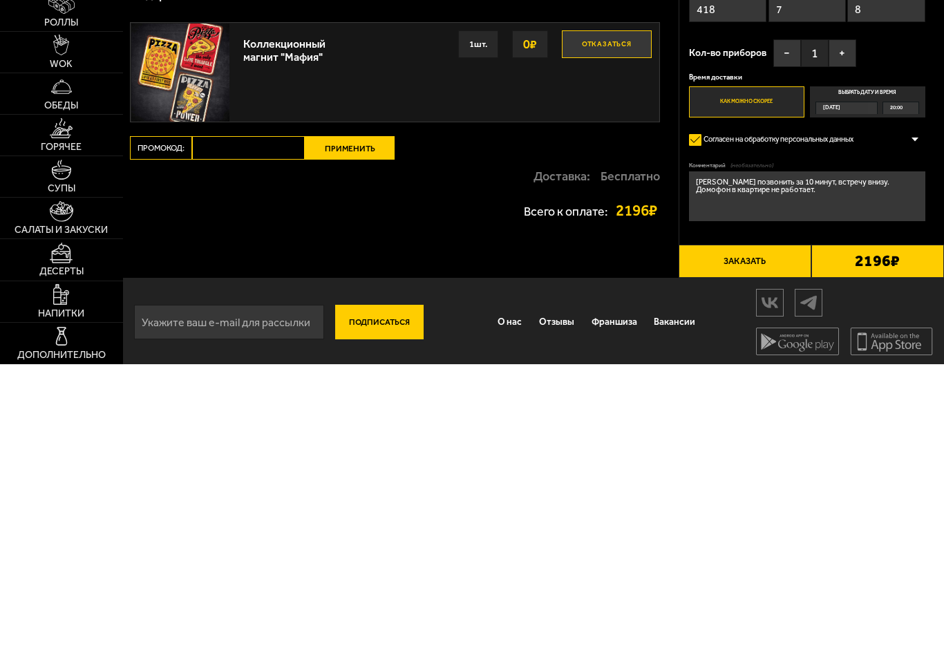
click at [260, 432] on input "Промокод:" at bounding box center [248, 444] width 113 height 24
paste input "WEEK"
type input "WEEK"
click at [349, 432] on button "Применить" at bounding box center [350, 444] width 90 height 24
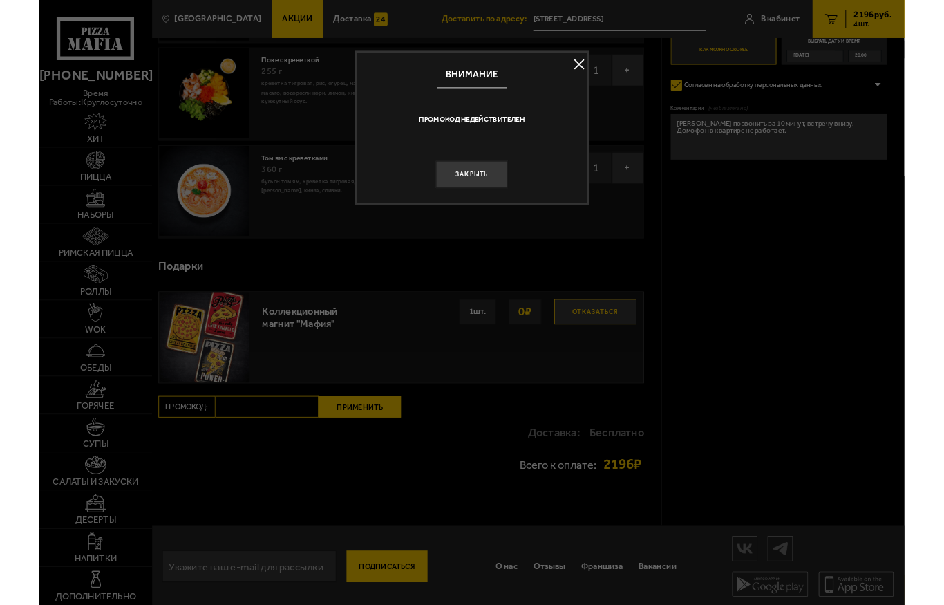
scroll to position [0, 0]
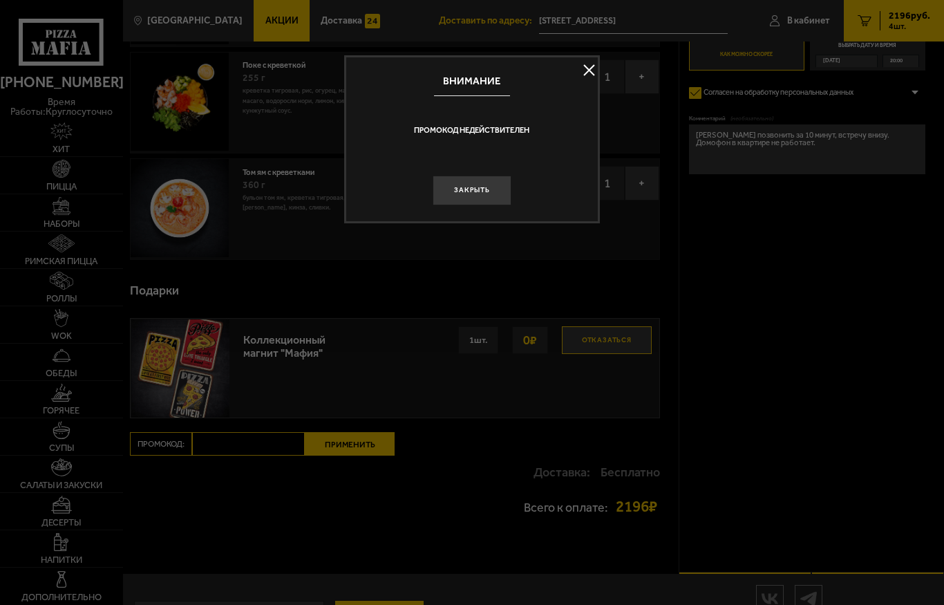
click at [462, 197] on button "Закрыть" at bounding box center [472, 191] width 79 height 30
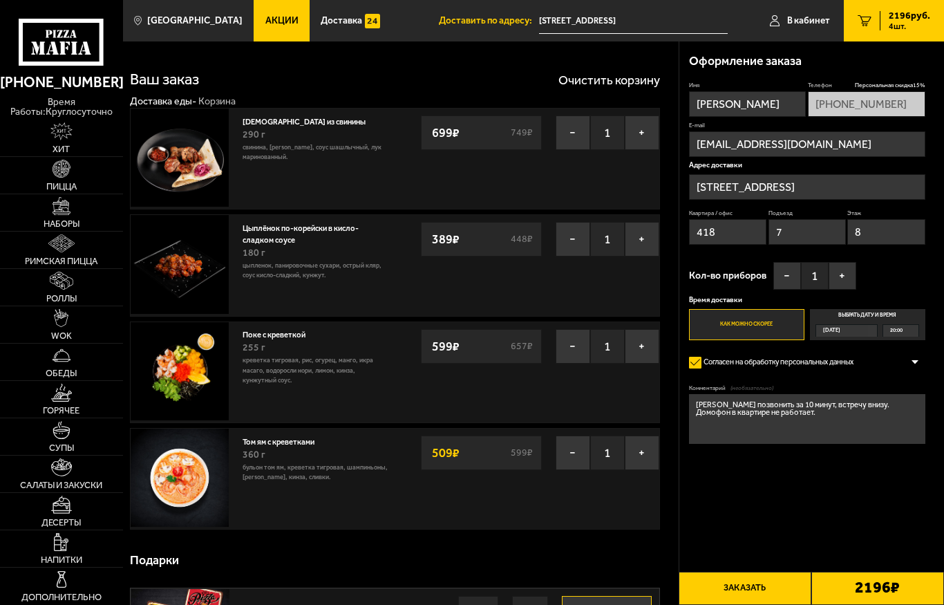
click at [575, 242] on button "−" at bounding box center [573, 239] width 35 height 35
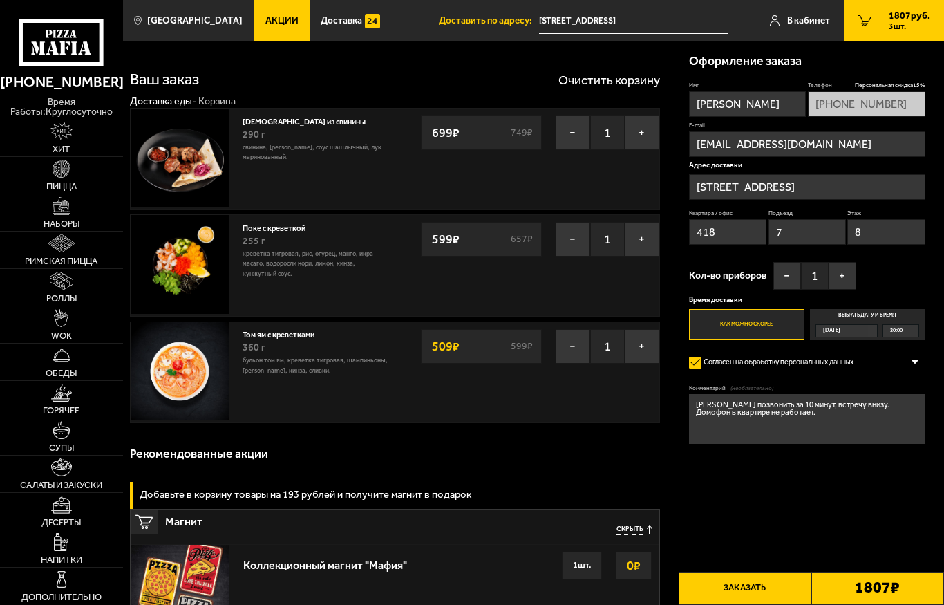
click at [571, 346] on button "−" at bounding box center [573, 346] width 35 height 35
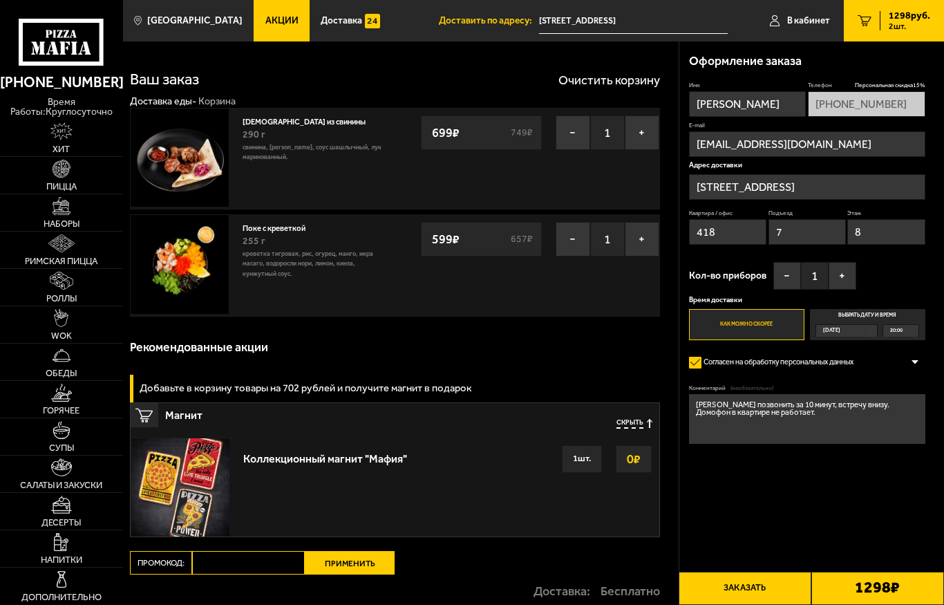
click at [62, 436] on img at bounding box center [62, 430] width 19 height 19
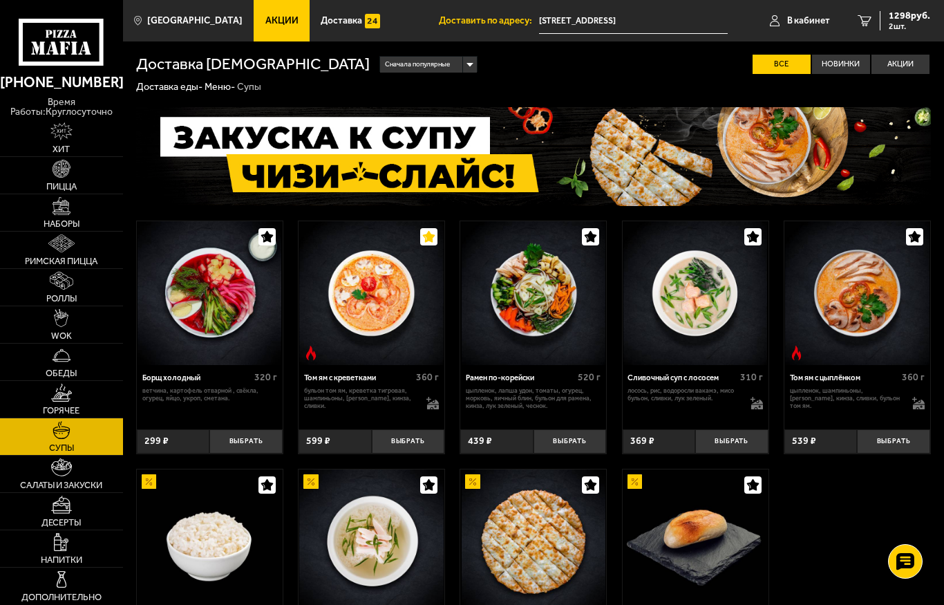
click at [202, 293] on img at bounding box center [210, 293] width 144 height 144
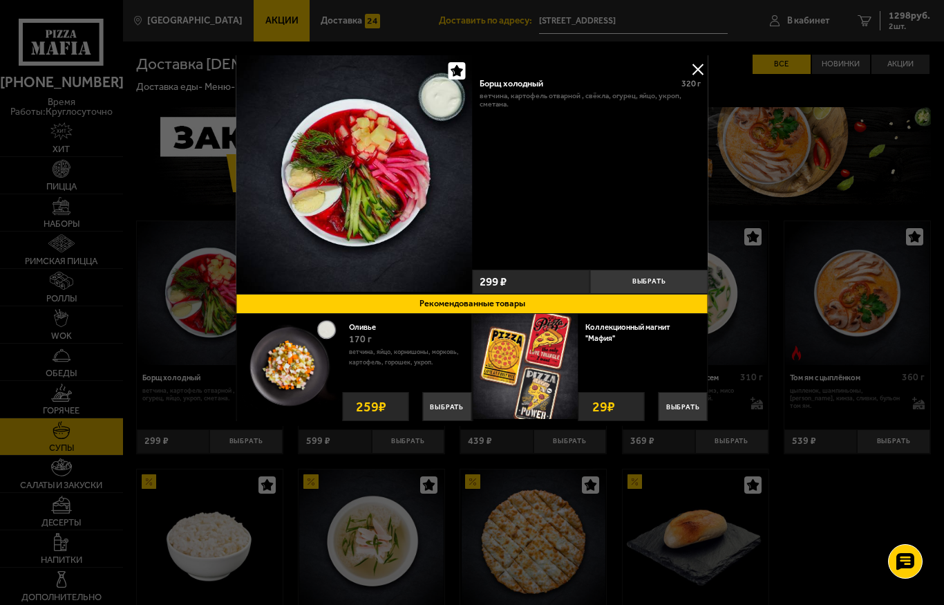
click at [638, 280] on button "Выбрать" at bounding box center [649, 282] width 118 height 24
click at [704, 74] on button at bounding box center [698, 69] width 21 height 21
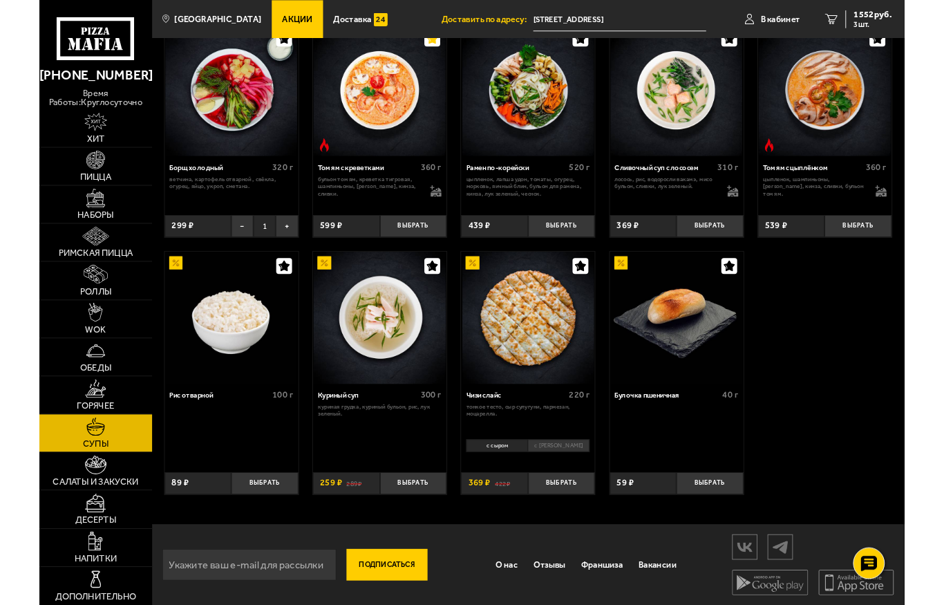
scroll to position [250, 0]
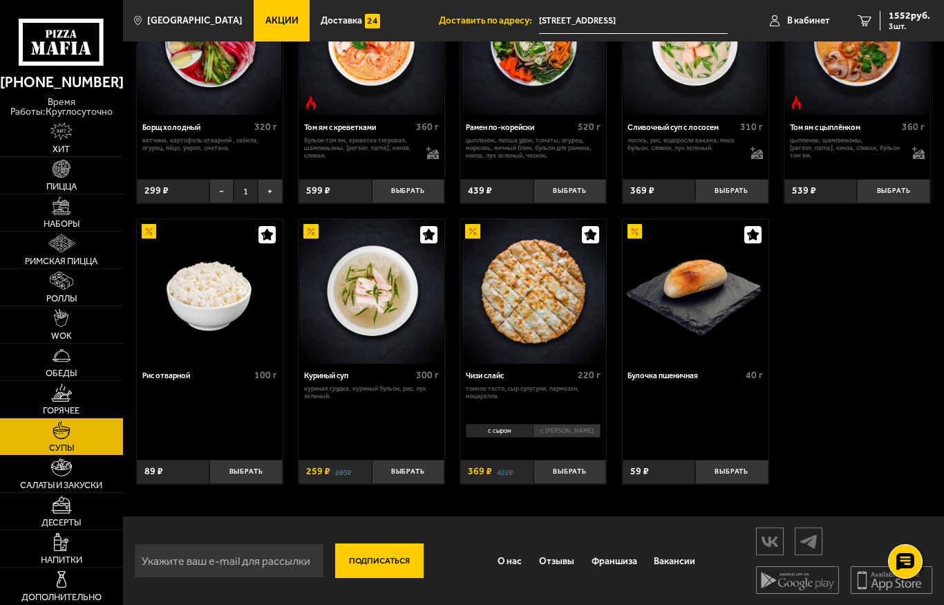
click at [909, 31] on link "3 1552 руб. 3 шт." at bounding box center [894, 20] width 100 height 41
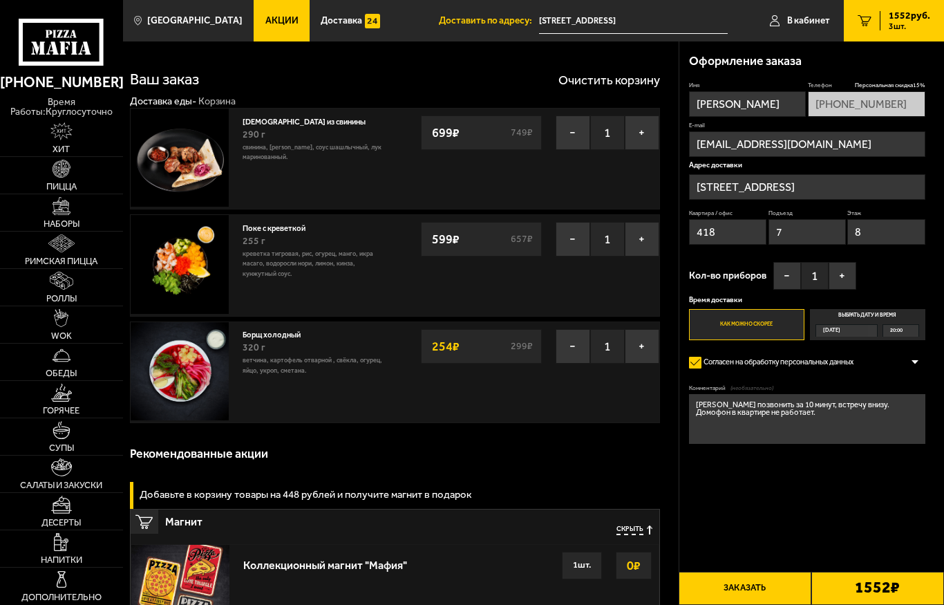
click at [62, 474] on img at bounding box center [61, 467] width 21 height 19
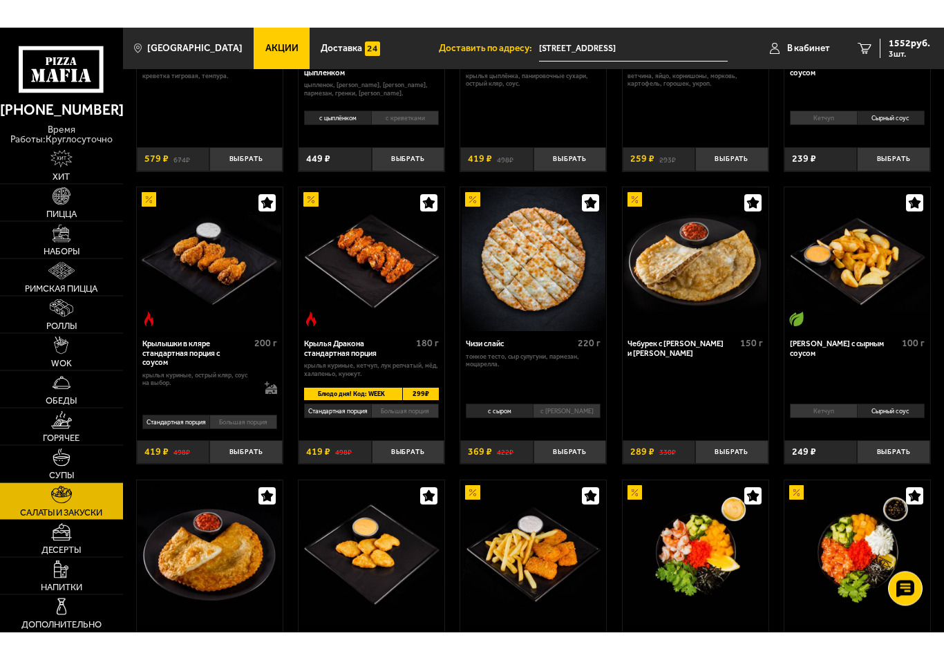
scroll to position [174, 0]
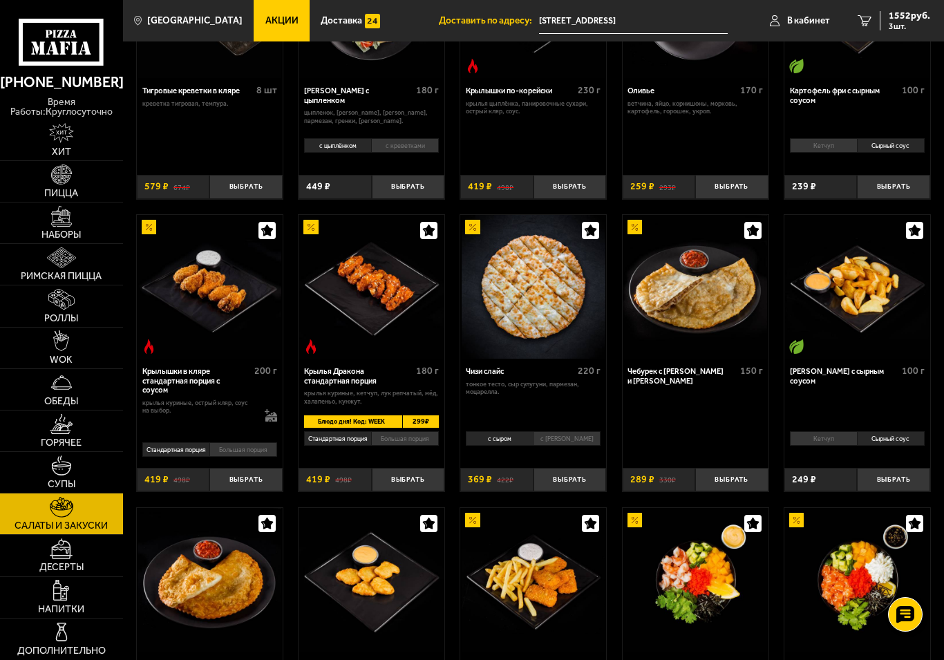
click at [241, 447] on li "Большая порция" at bounding box center [243, 449] width 68 height 15
click at [406, 439] on li "Большая порция" at bounding box center [405, 438] width 68 height 15
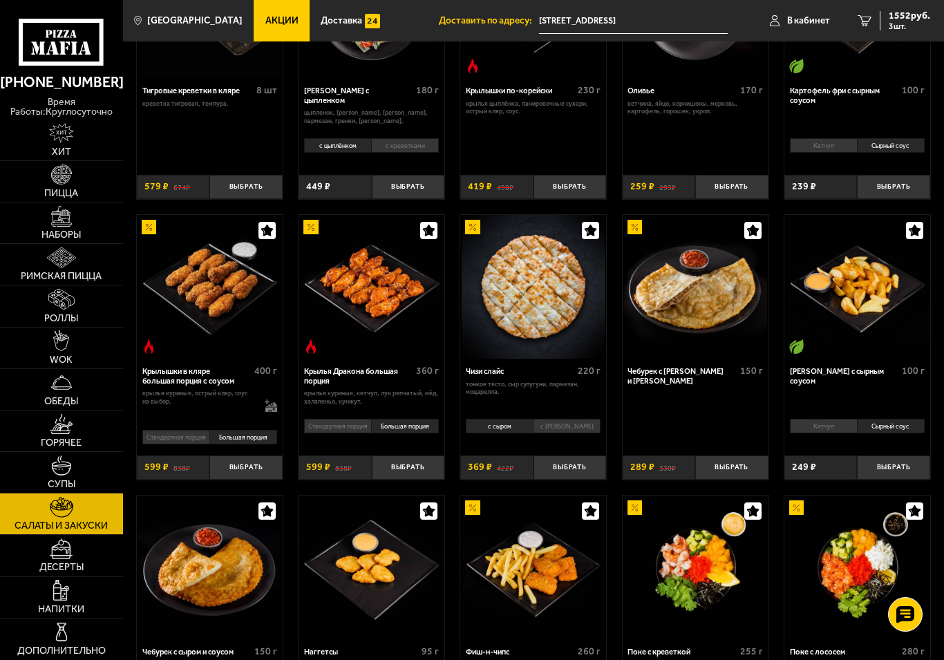
click at [332, 424] on li "Стандартная порция" at bounding box center [337, 426] width 67 height 15
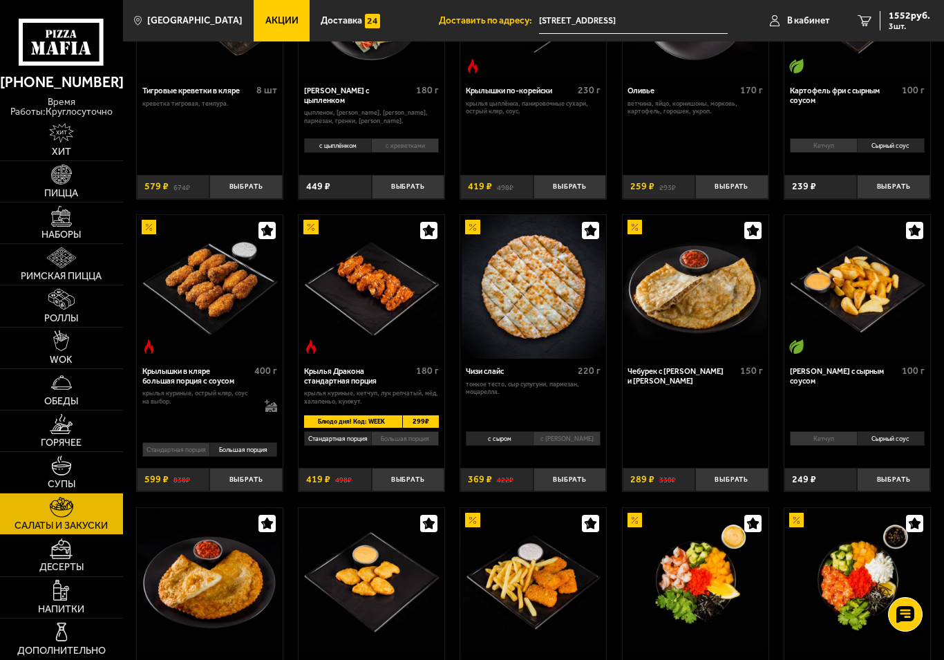
click at [409, 482] on button "Выбрать" at bounding box center [408, 480] width 73 height 24
click at [910, 23] on span "4 шт." at bounding box center [909, 26] width 41 height 8
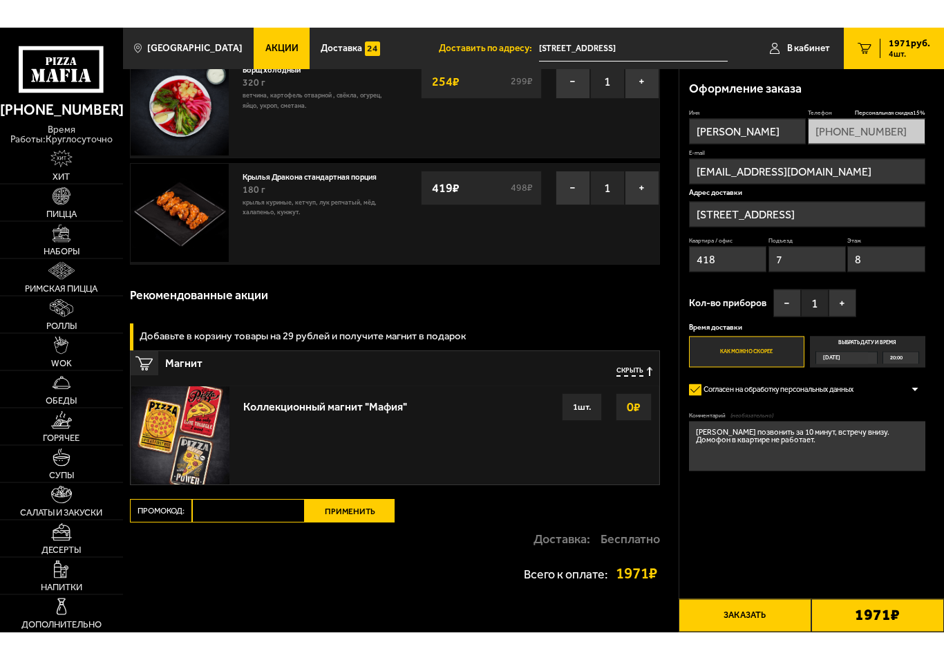
scroll to position [239, 0]
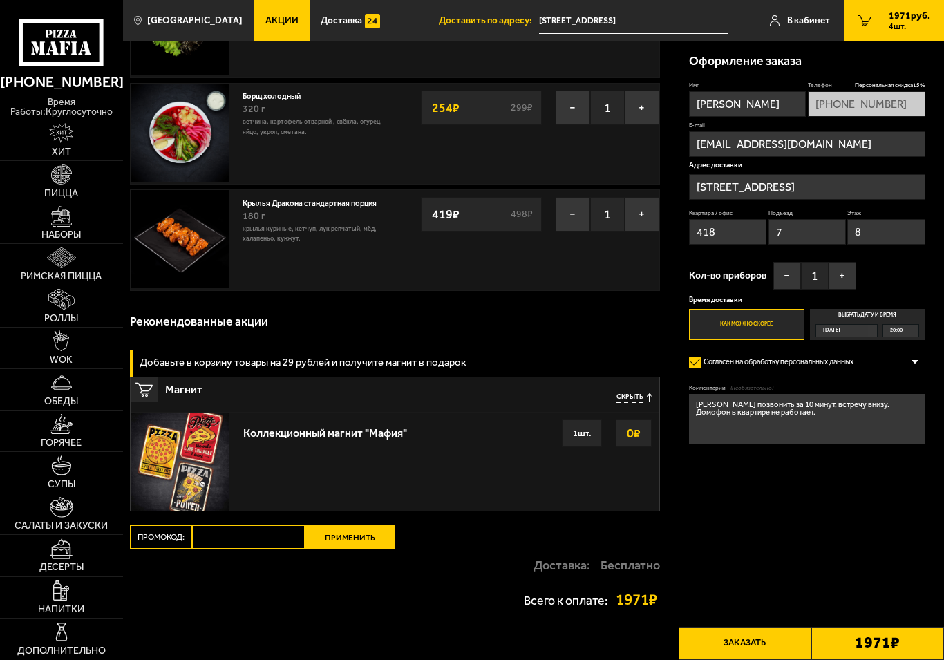
click at [267, 533] on input "Промокод:" at bounding box center [248, 537] width 113 height 24
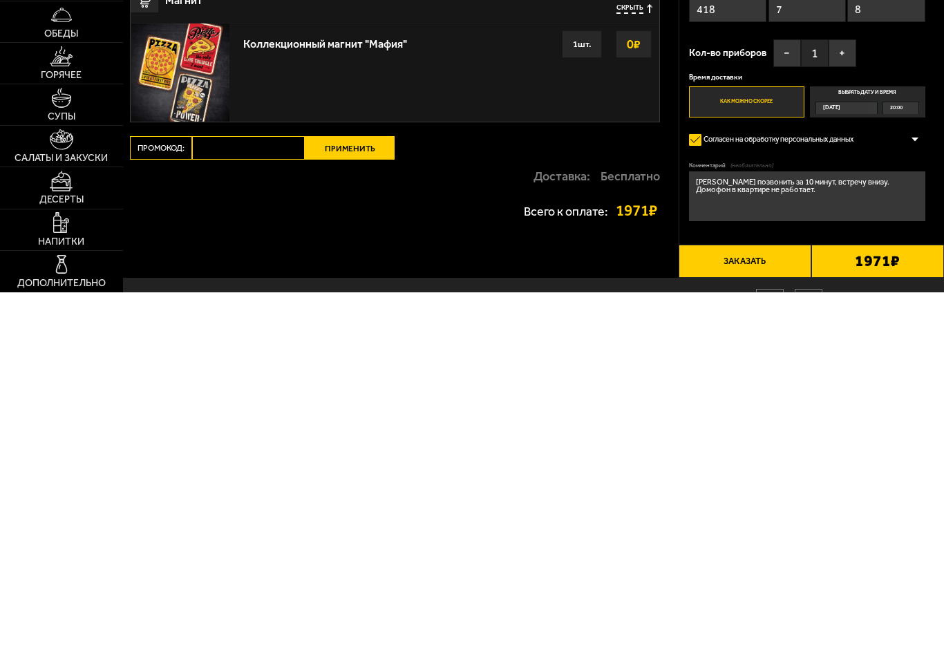
click at [254, 504] on input "Промокод:" at bounding box center [248, 516] width 113 height 24
paste input "WEEK"
type input "WEEK"
click at [343, 504] on button "Применить" at bounding box center [350, 516] width 90 height 24
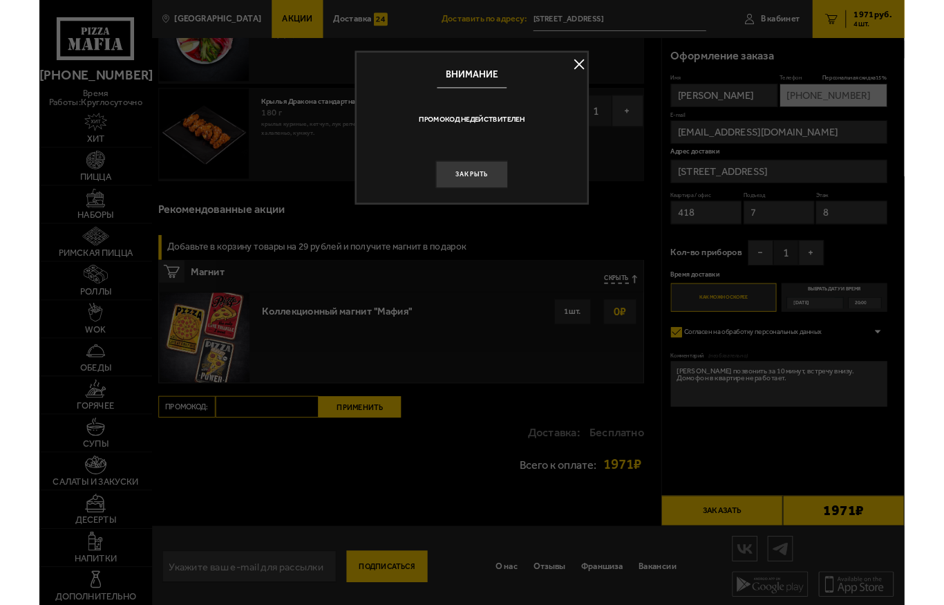
scroll to position [0, 0]
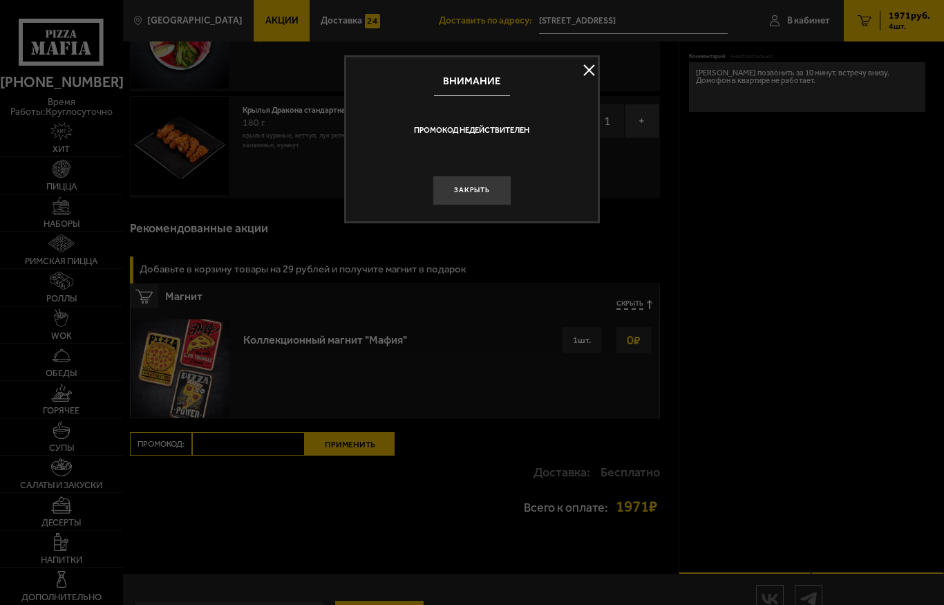
click at [472, 194] on button "Закрыть" at bounding box center [472, 191] width 79 height 30
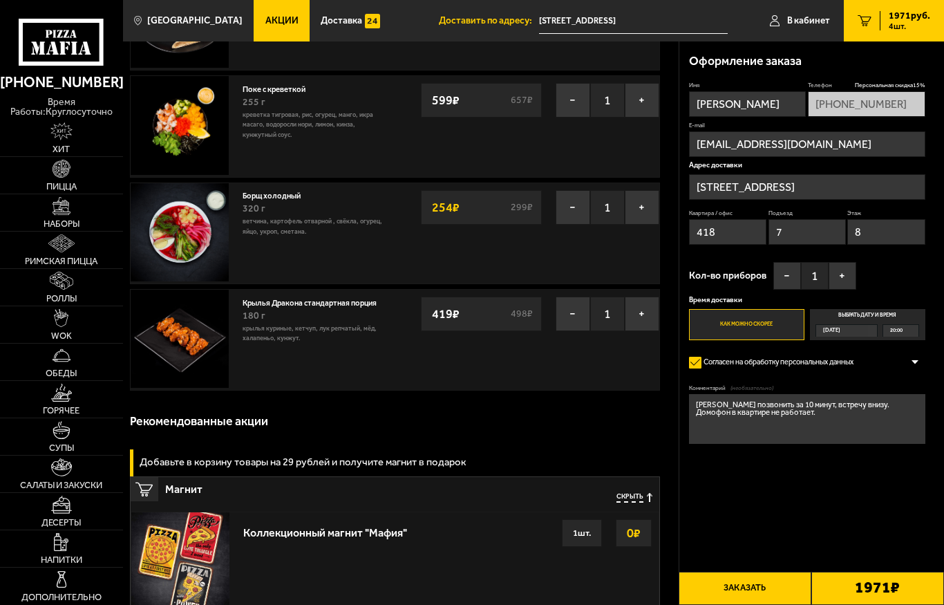
scroll to position [136, 0]
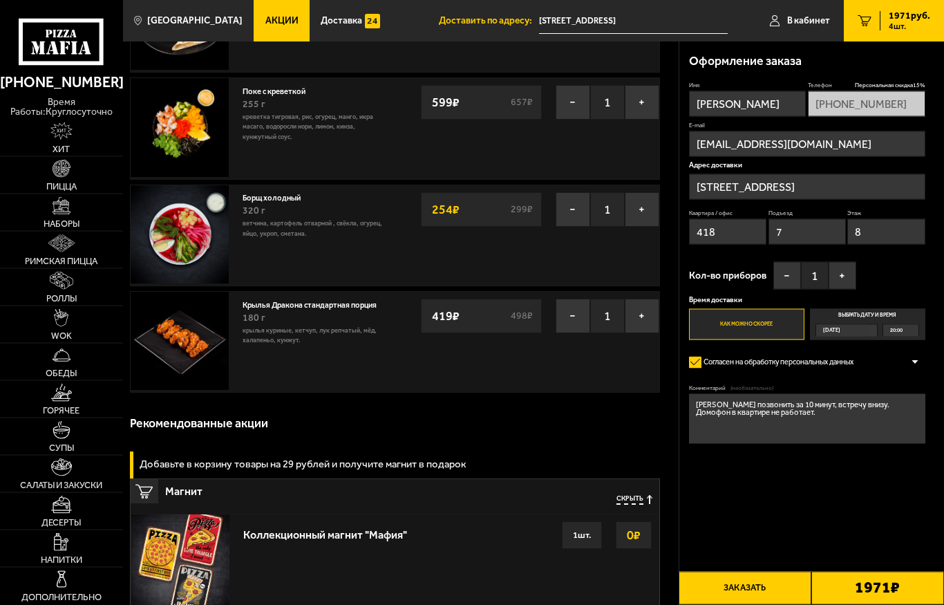
click at [575, 314] on button "−" at bounding box center [573, 316] width 35 height 35
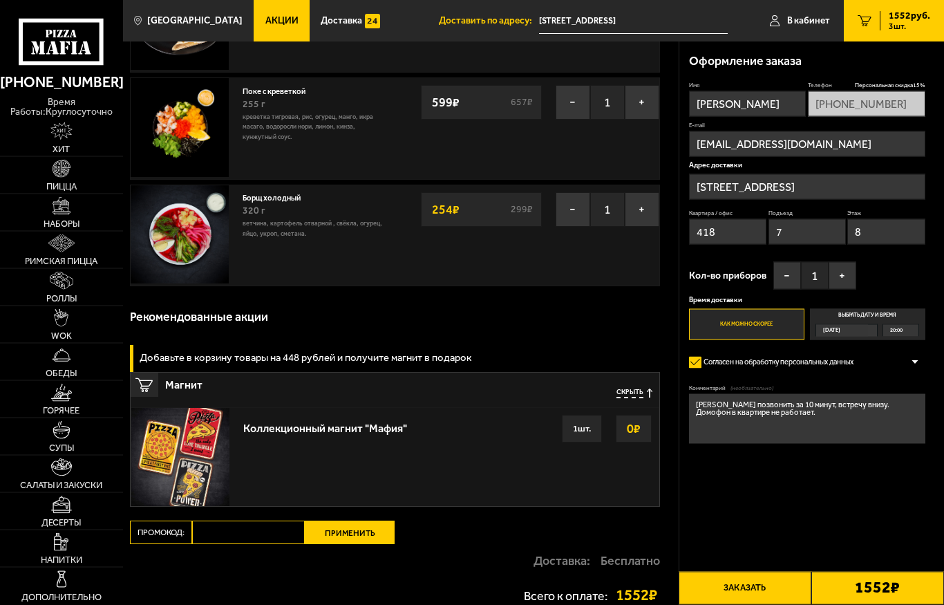
scroll to position [137, 0]
click at [51, 475] on img at bounding box center [61, 467] width 21 height 19
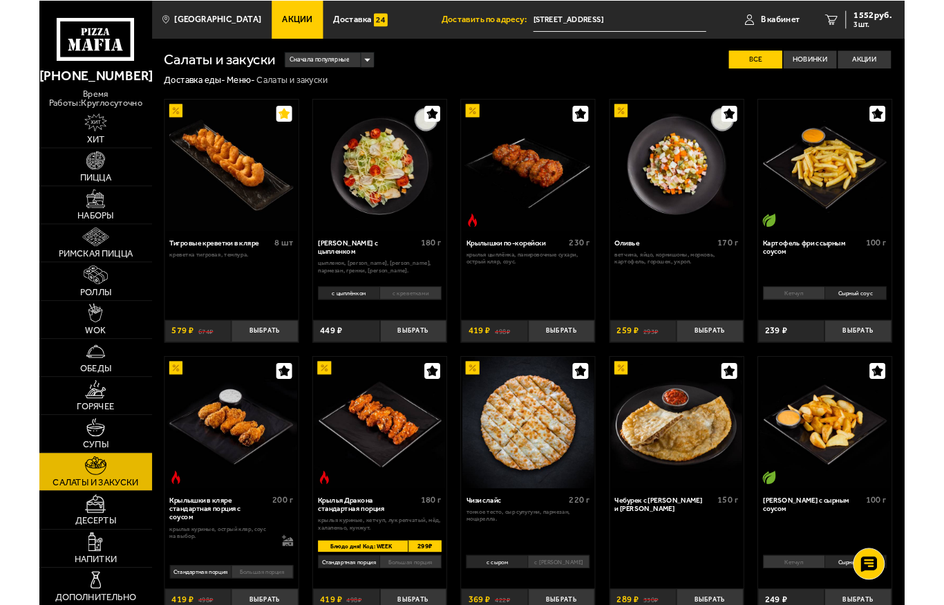
scroll to position [55, 0]
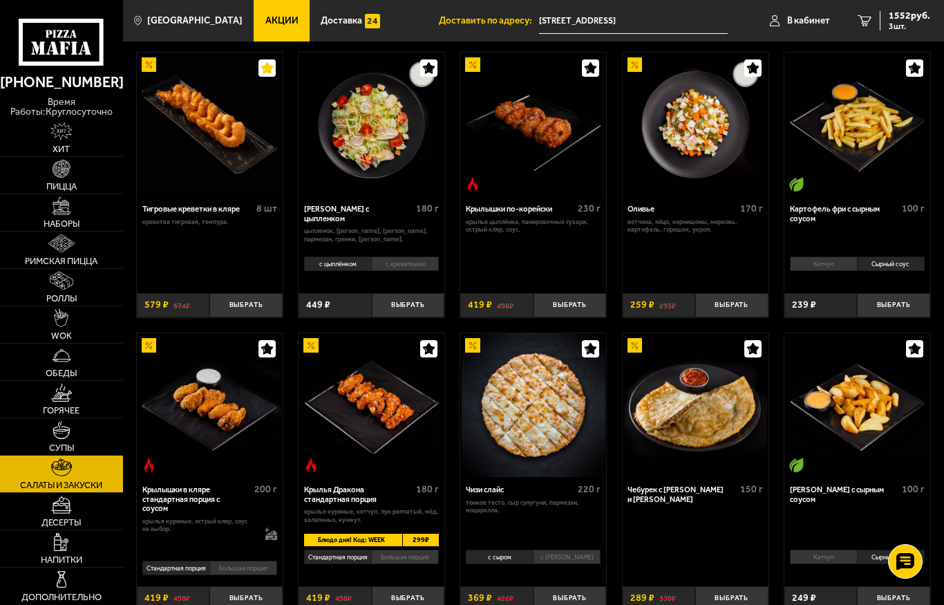
click at [263, 27] on link "Акции" at bounding box center [282, 20] width 56 height 41
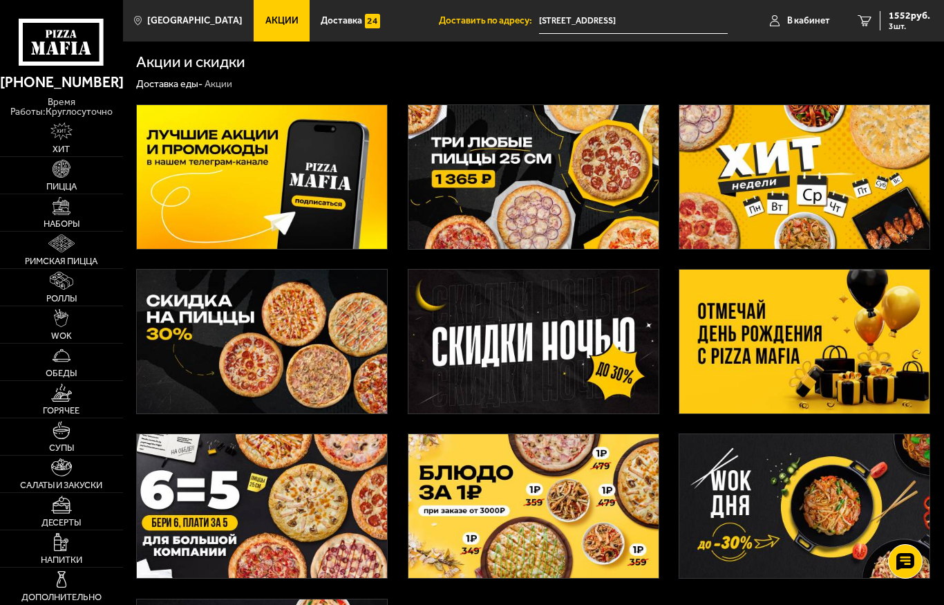
click at [739, 186] on img at bounding box center [805, 177] width 250 height 144
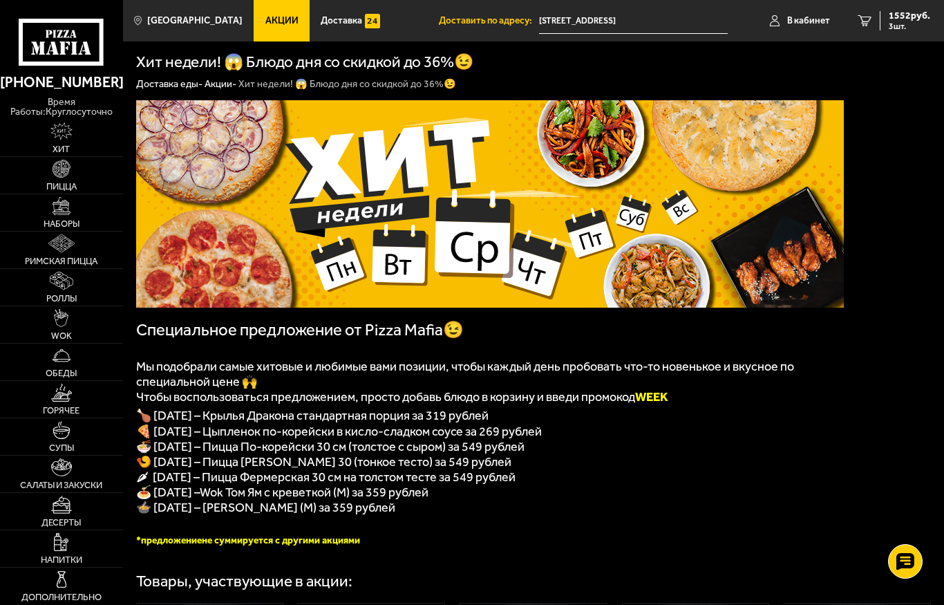
click at [620, 485] on p "🌶 [DATE] – Пицца Фермерская 30 см на толстом тесте за 549 рублей" at bounding box center [490, 476] width 708 height 15
click at [64, 468] on img at bounding box center [61, 467] width 21 height 19
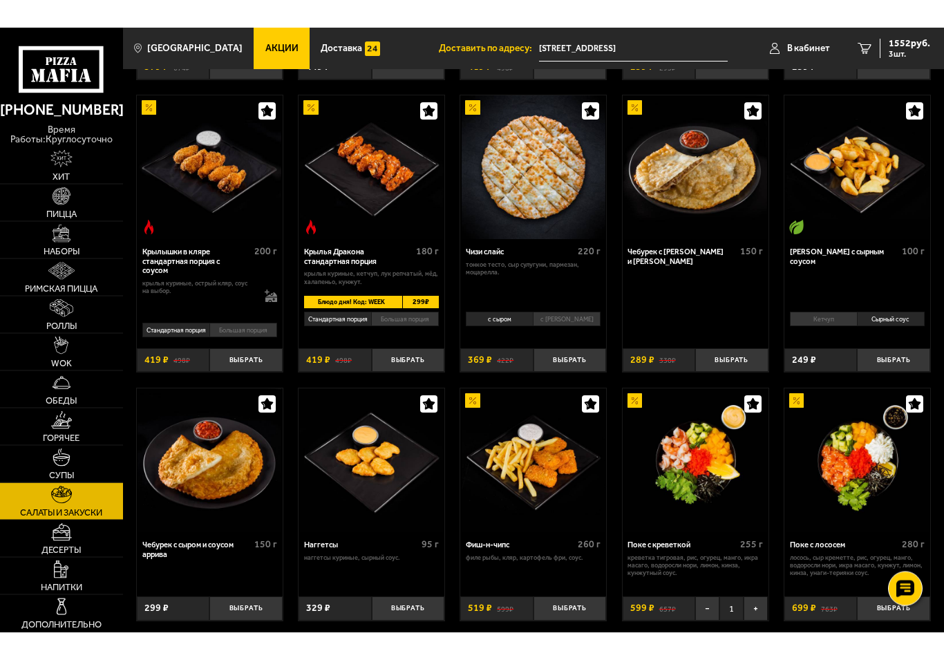
scroll to position [266, 0]
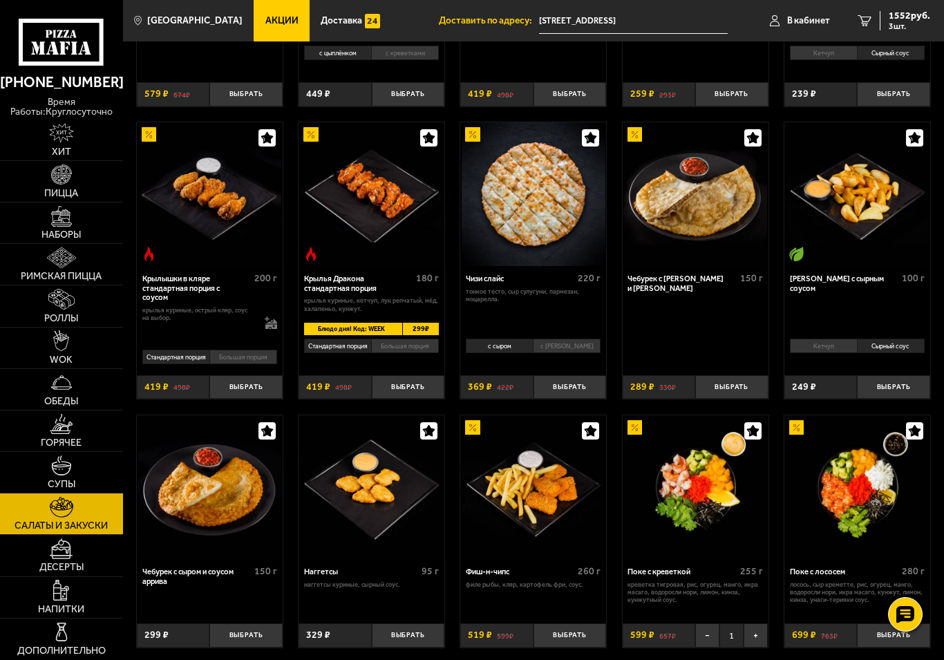
click at [906, 15] on span "1552 руб." at bounding box center [909, 16] width 41 height 10
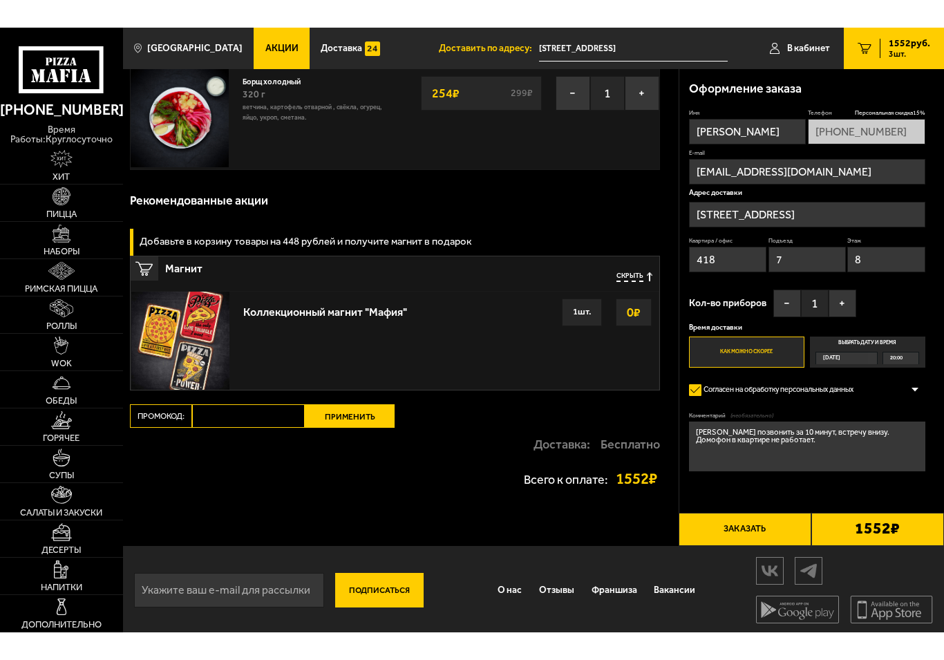
scroll to position [225, 0]
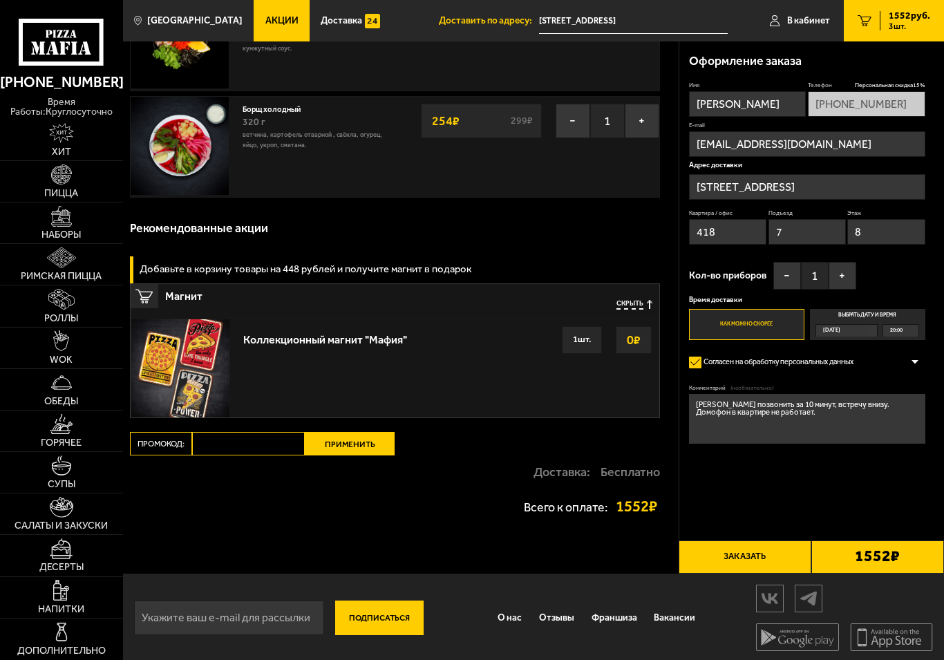
click at [217, 451] on input "Промокод:" at bounding box center [248, 444] width 113 height 24
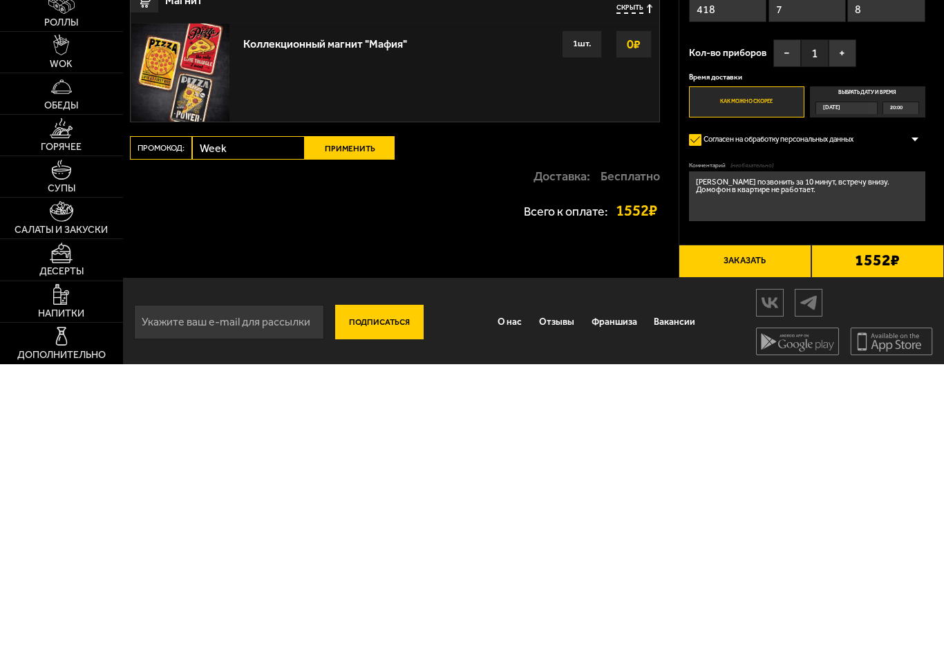
type input "Week"
click at [345, 432] on button "Применить" at bounding box center [350, 444] width 90 height 24
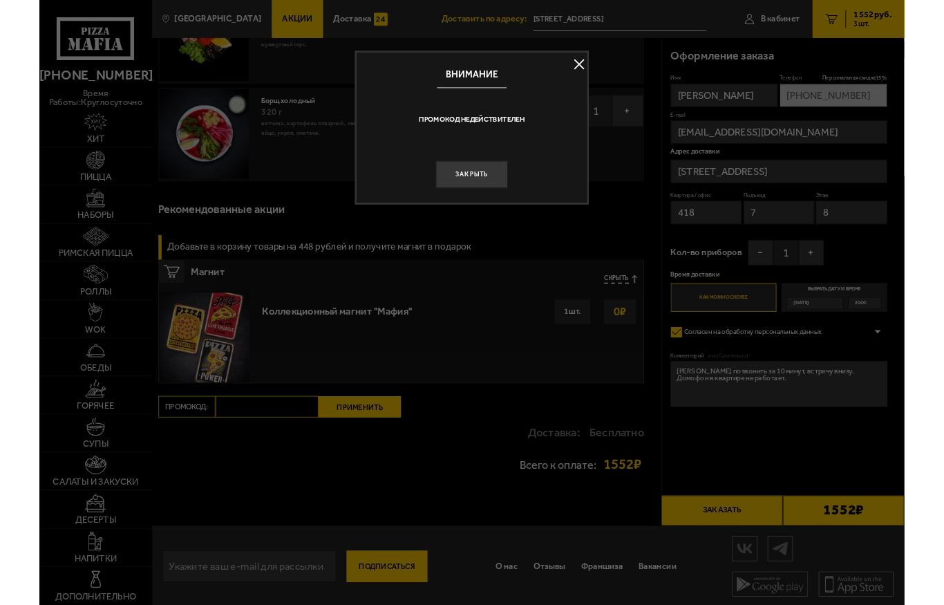
scroll to position [0, 0]
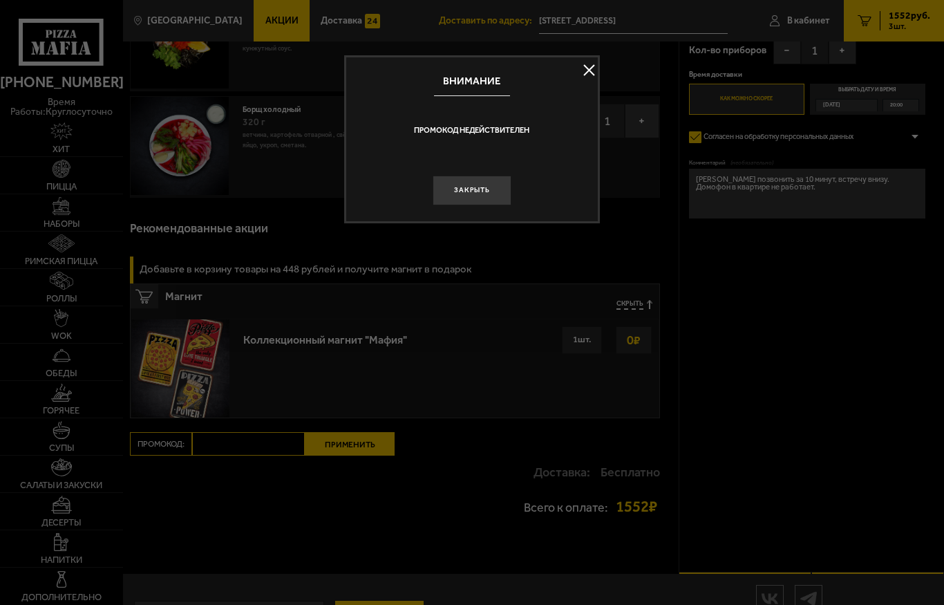
click at [474, 187] on button "Закрыть" at bounding box center [472, 191] width 79 height 30
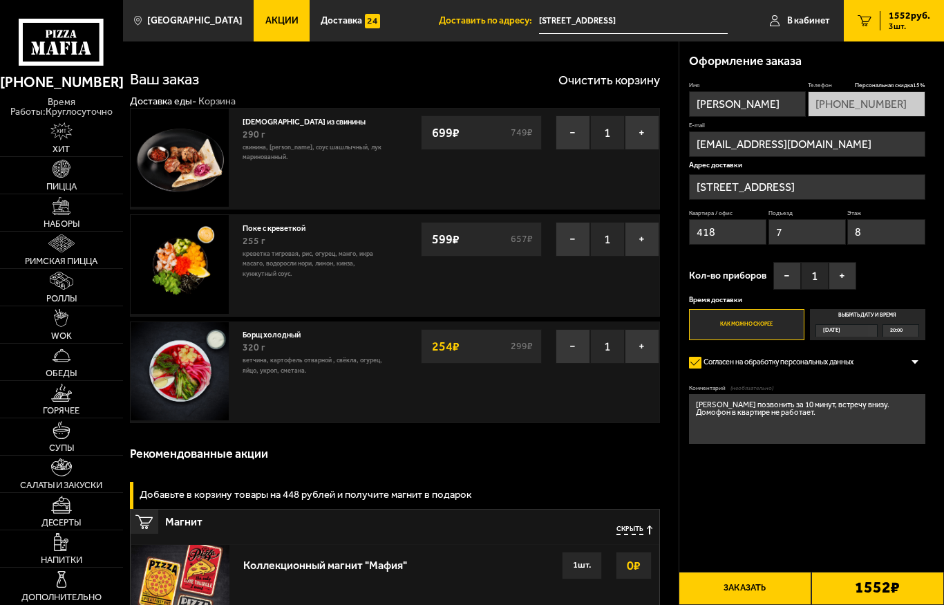
click at [55, 475] on img at bounding box center [61, 467] width 21 height 19
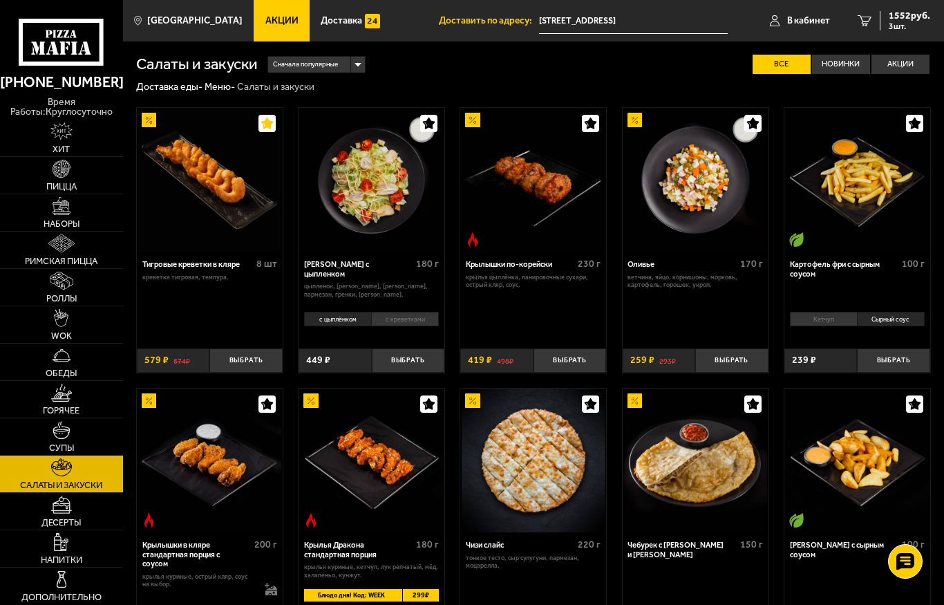
click at [51, 401] on img at bounding box center [61, 393] width 21 height 19
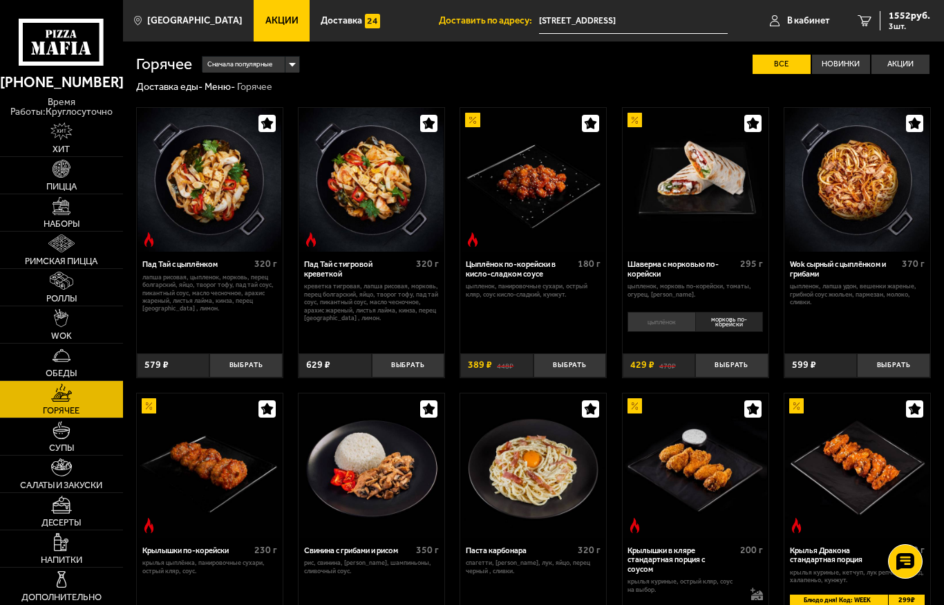
click at [572, 365] on button "Выбрать" at bounding box center [570, 365] width 73 height 24
click at [510, 268] on div "Цыплёнок по-корейски в кисло-сладком соусе" at bounding box center [520, 269] width 109 height 19
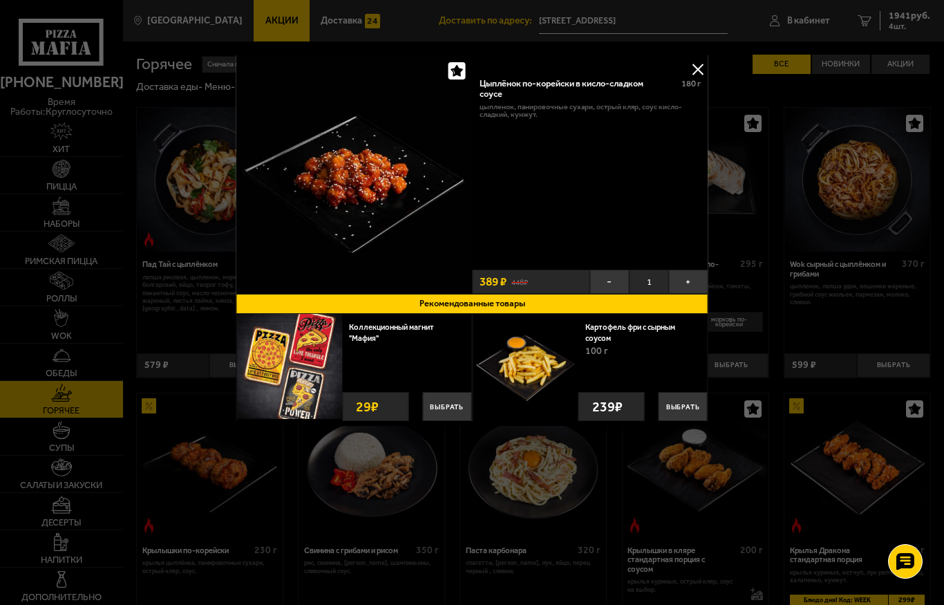
click at [698, 73] on button at bounding box center [698, 69] width 21 height 21
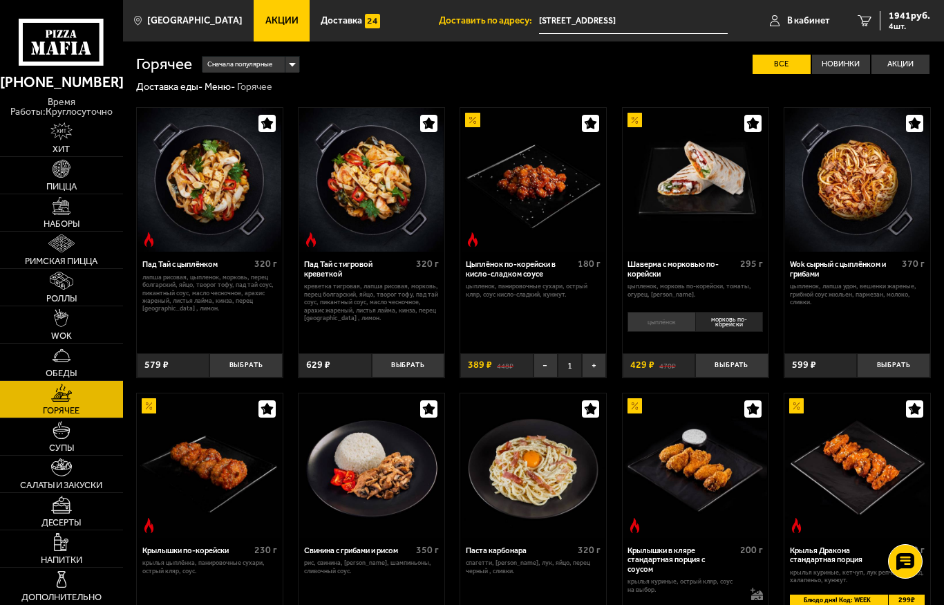
click at [899, 22] on span "4 шт." at bounding box center [909, 26] width 41 height 8
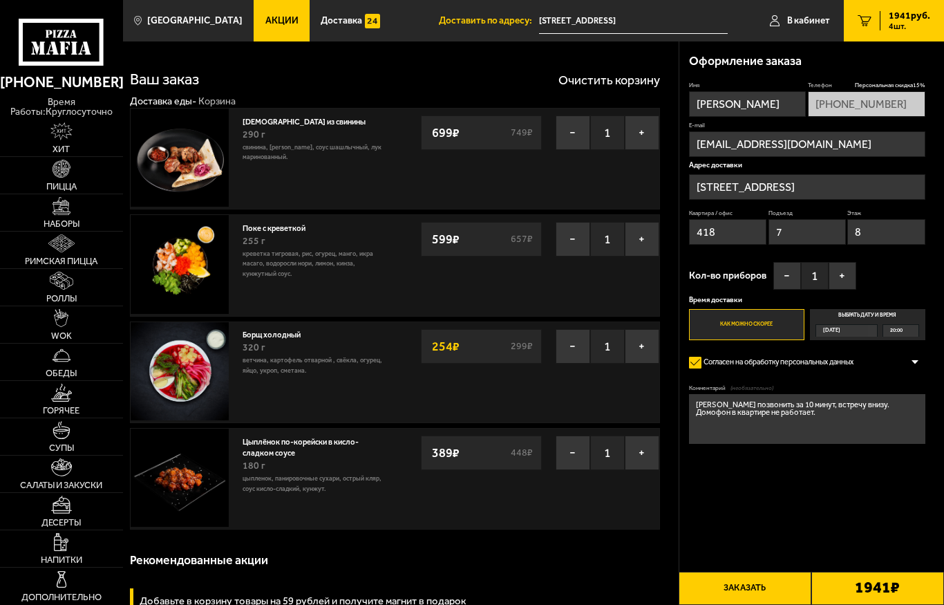
click at [577, 350] on button "−" at bounding box center [573, 346] width 35 height 35
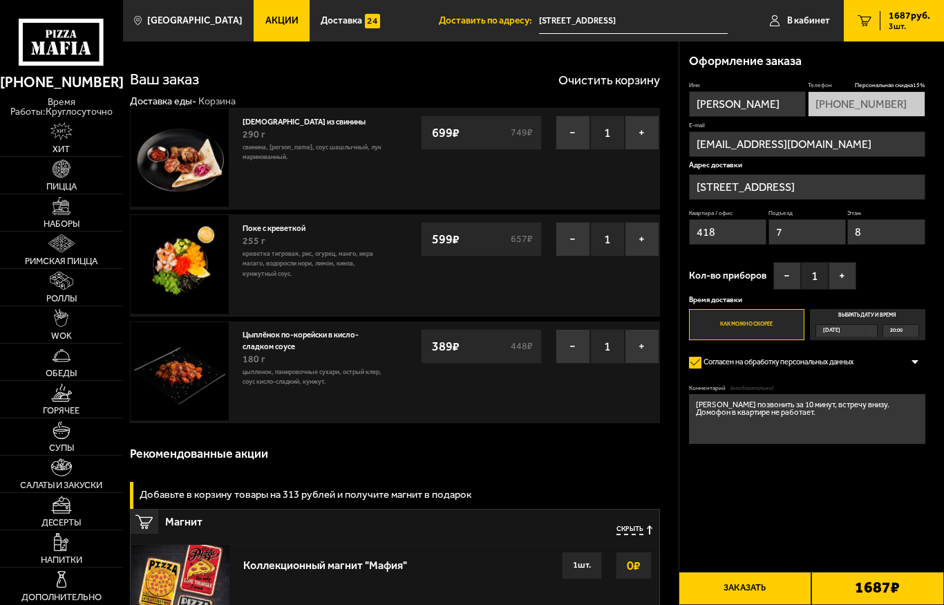
click at [55, 436] on img at bounding box center [62, 430] width 19 height 19
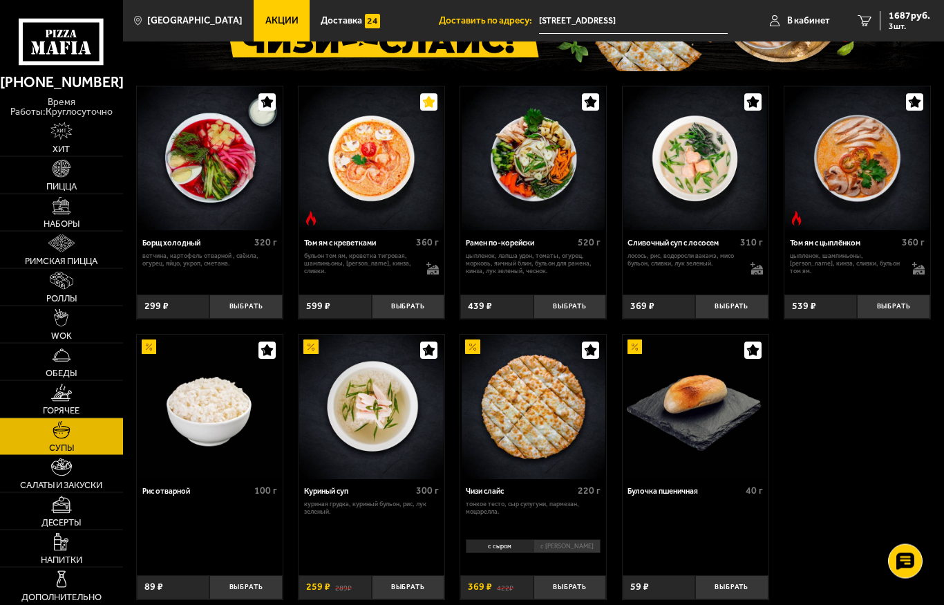
scroll to position [131, 0]
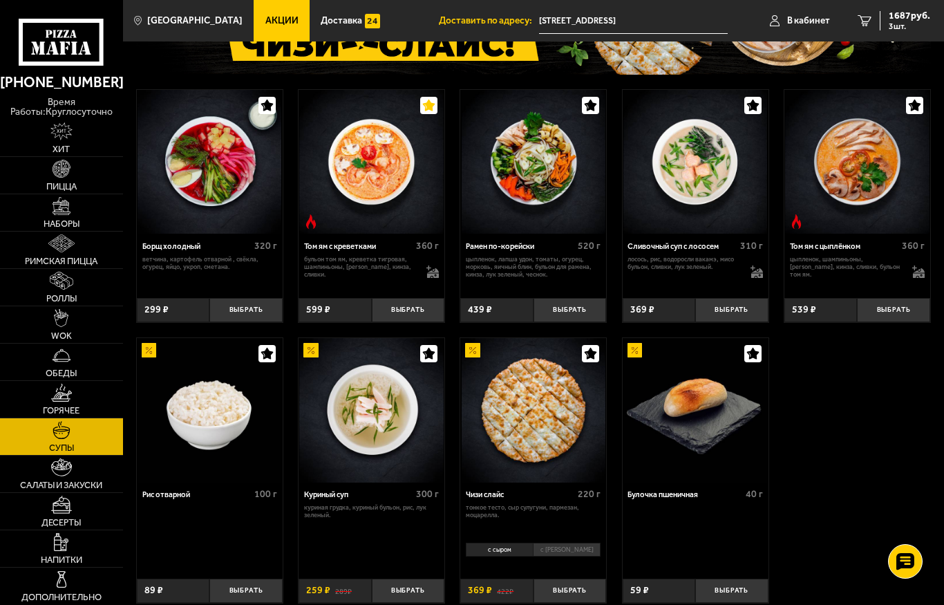
click at [364, 179] on img at bounding box center [371, 162] width 144 height 144
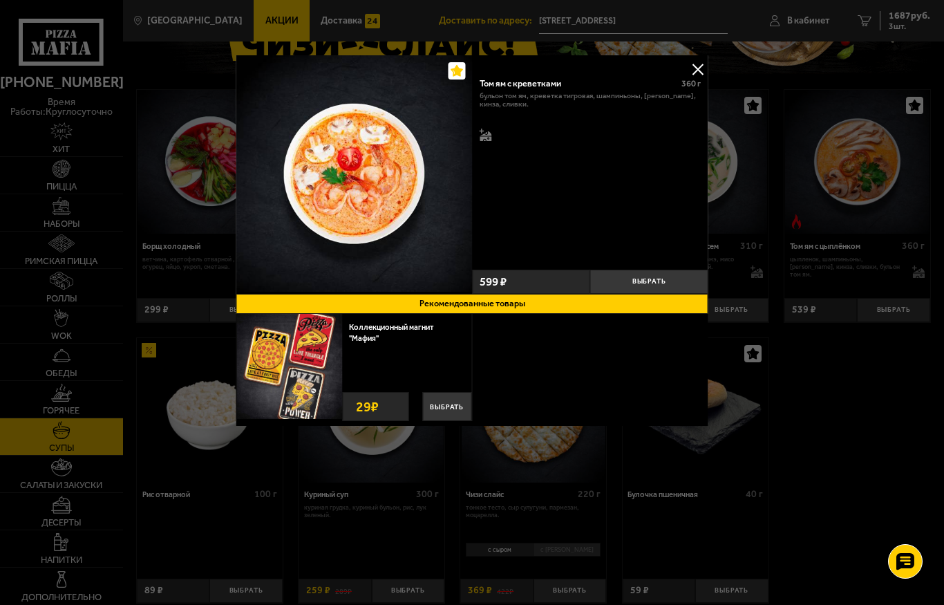
click at [650, 284] on button "Выбрать" at bounding box center [649, 282] width 118 height 24
click at [695, 68] on button at bounding box center [698, 69] width 21 height 21
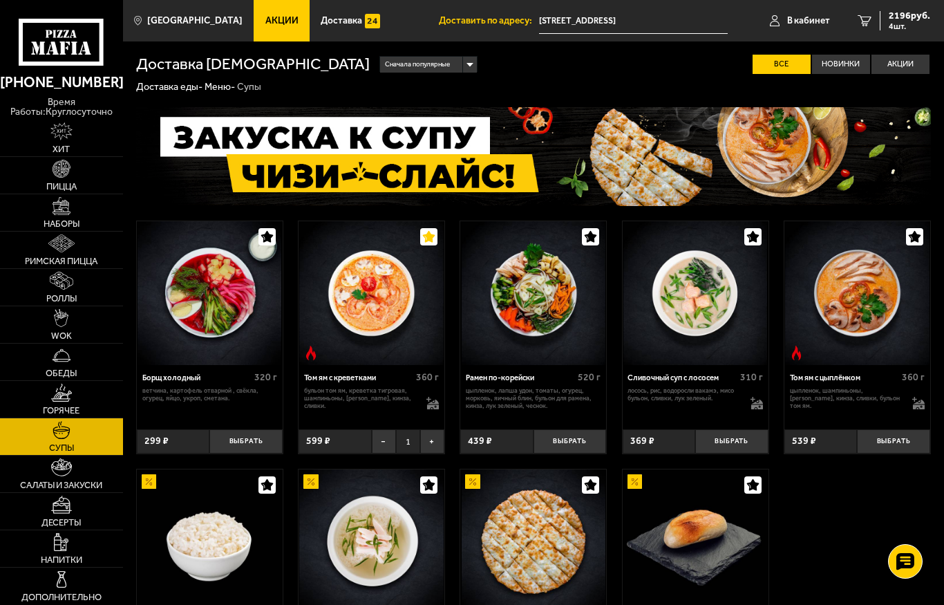
click at [908, 21] on span "2196 руб." at bounding box center [909, 16] width 41 height 10
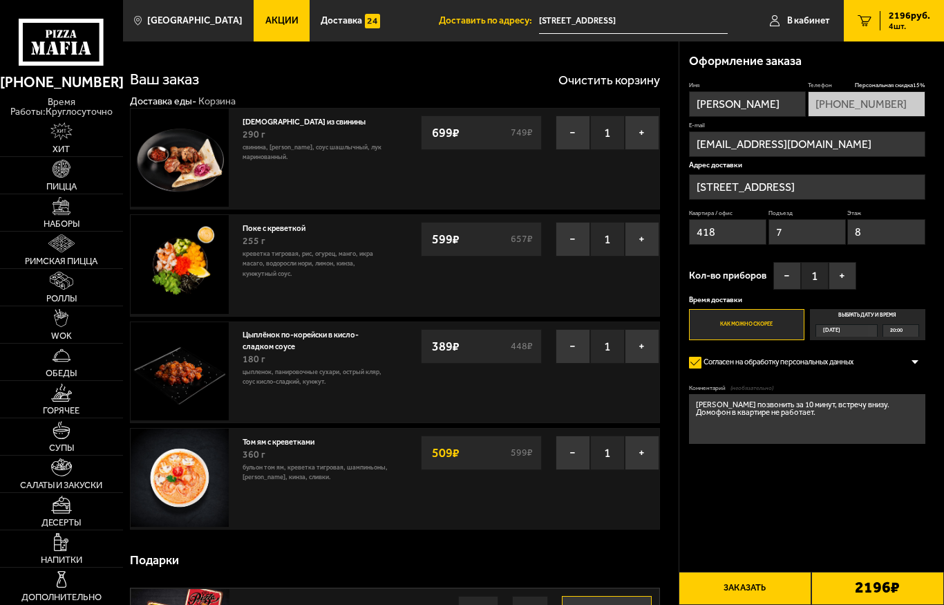
click at [846, 267] on button "+" at bounding box center [843, 276] width 28 height 28
click at [841, 275] on button "+" at bounding box center [843, 276] width 28 height 28
click at [739, 589] on button "Заказать" at bounding box center [745, 588] width 133 height 33
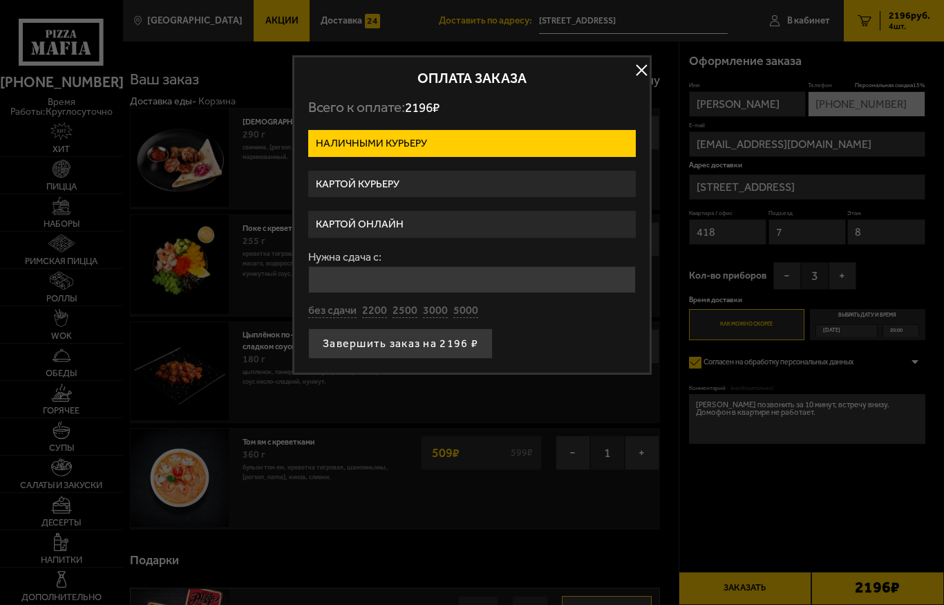
click at [350, 229] on label "Картой онлайн" at bounding box center [472, 224] width 328 height 27
click at [0, 0] on input "Картой онлайн" at bounding box center [0, 0] width 0 height 0
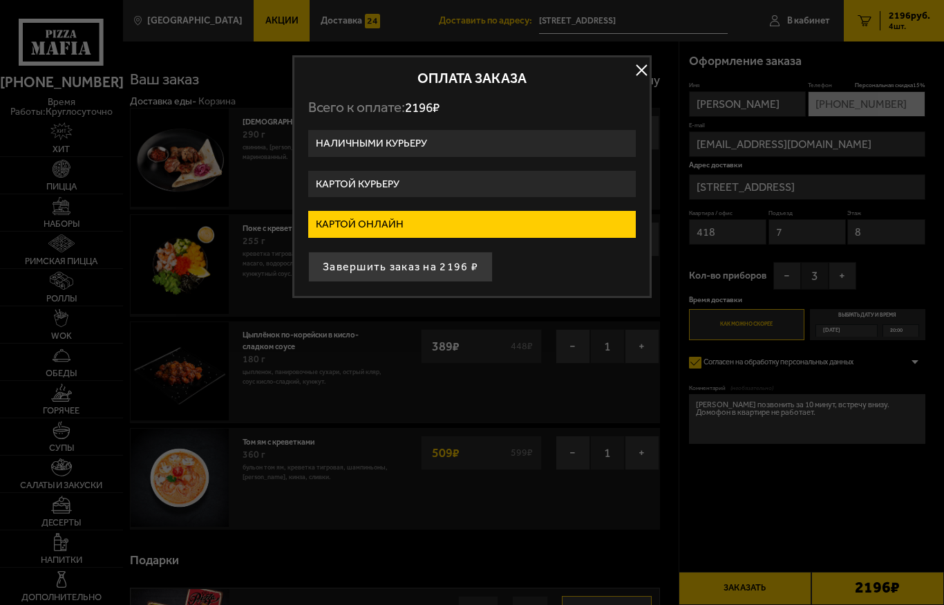
click at [361, 270] on button "Завершить заказ на 2196 ₽" at bounding box center [400, 267] width 185 height 30
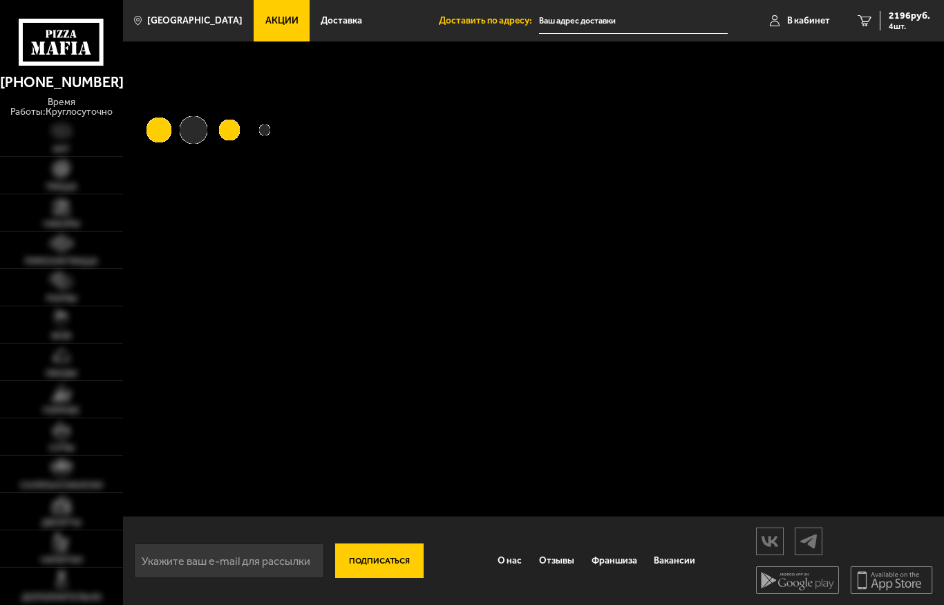
type input "[STREET_ADDRESS]"
